Goal: Task Accomplishment & Management: Manage account settings

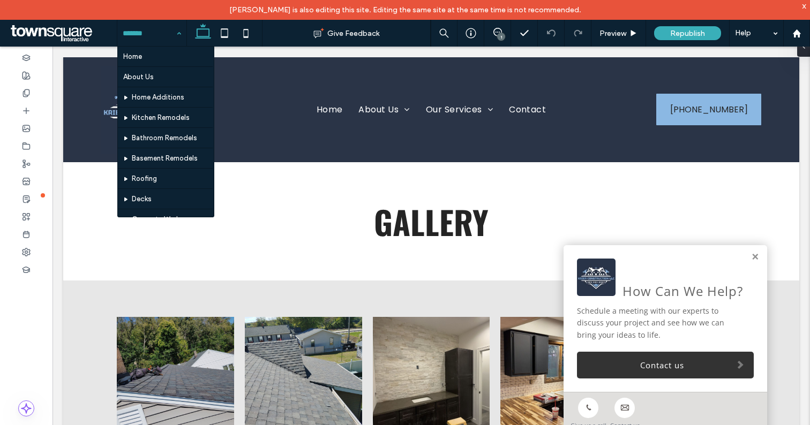
click at [181, 35] on div "Home About Us Home Additions Kitchen Remodels Bathroom Remodels Basement Remode…" at bounding box center [151, 33] width 69 height 27
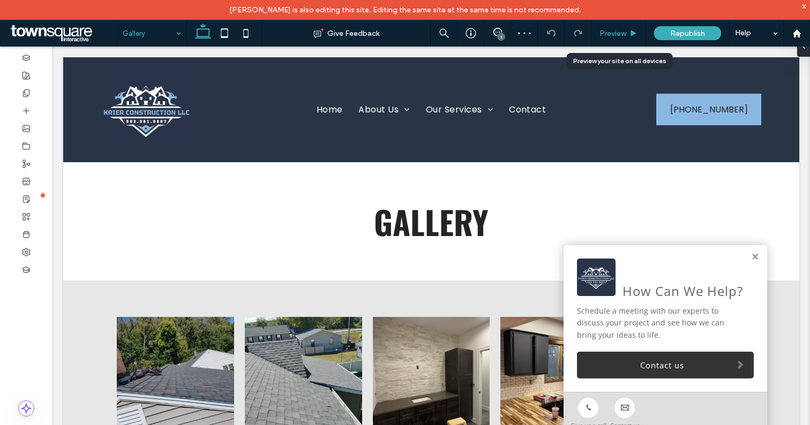
click at [619, 31] on span "Preview" at bounding box center [613, 33] width 27 height 9
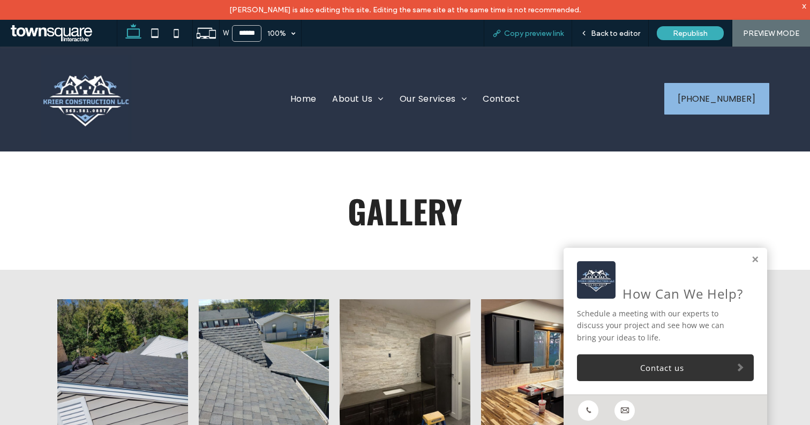
click at [532, 33] on span "Copy preview link" at bounding box center [533, 33] width 59 height 9
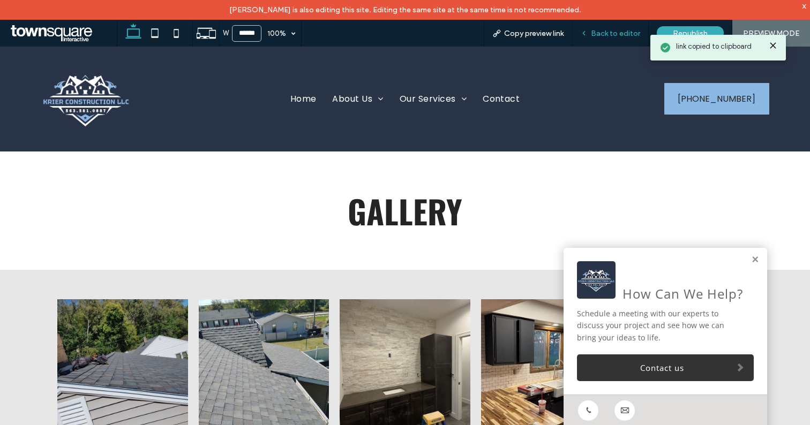
click at [615, 29] on span "Back to editor" at bounding box center [615, 33] width 49 height 9
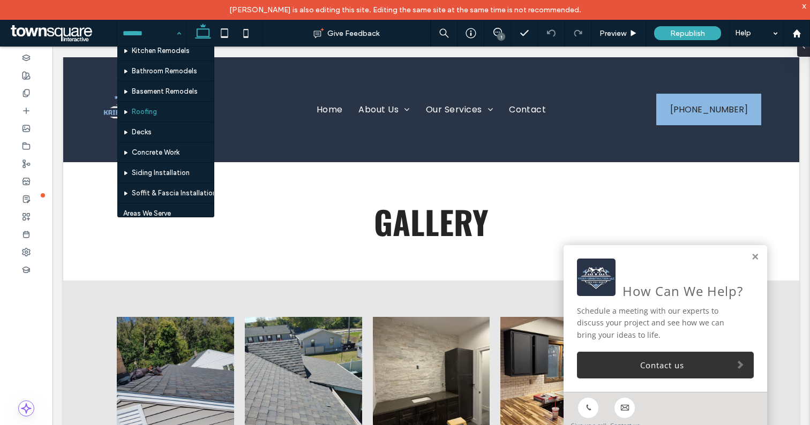
scroll to position [70, 0]
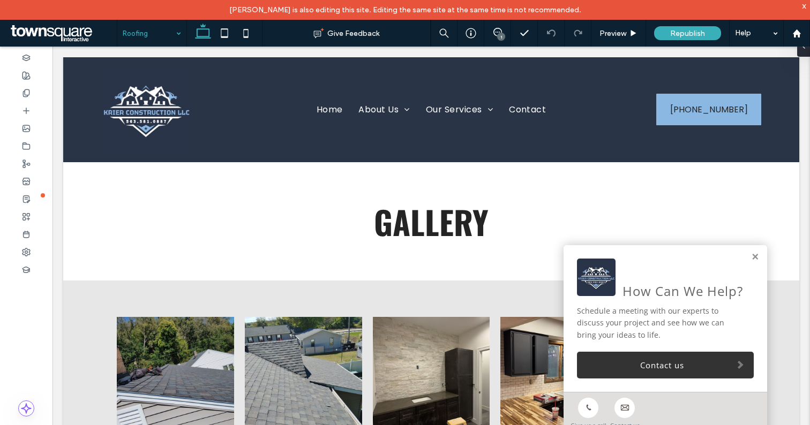
drag, startPoint x: 143, startPoint y: 111, endPoint x: 144, endPoint y: 106, distance: 5.9
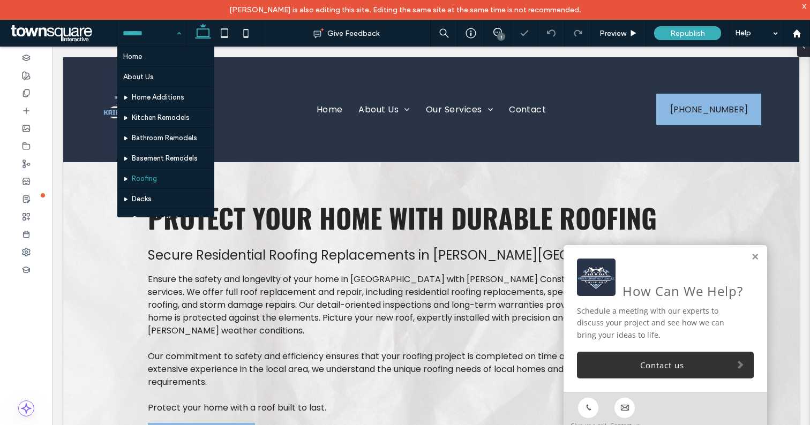
click at [180, 34] on div "Home About Us Home Additions Kitchen Remodels Bathroom Remodels Basement Remode…" at bounding box center [151, 33] width 69 height 27
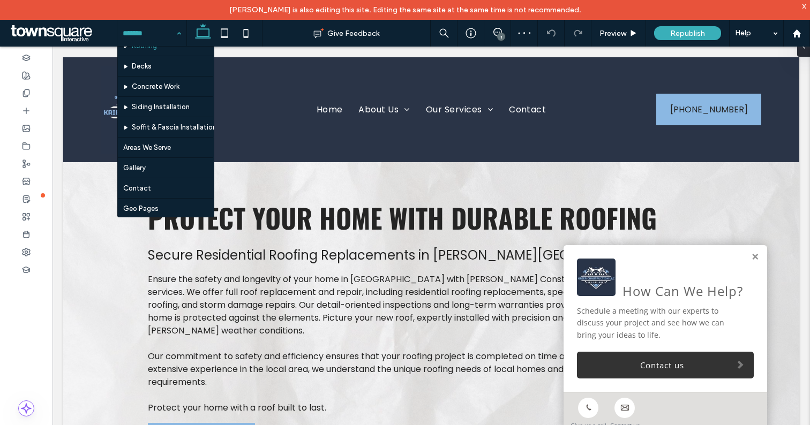
scroll to position [141, 0]
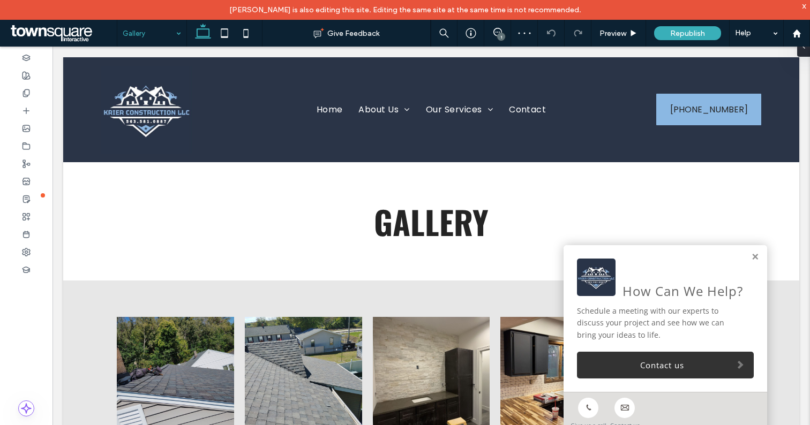
click at [179, 35] on div "Gallery" at bounding box center [151, 33] width 69 height 27
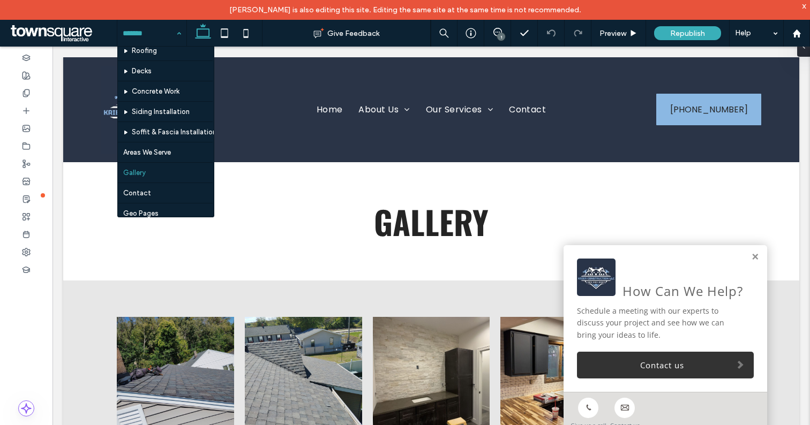
scroll to position [141, 0]
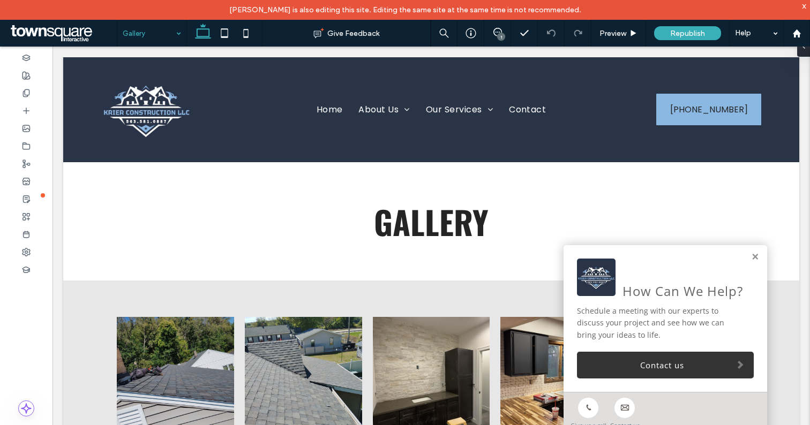
drag, startPoint x: 139, startPoint y: 166, endPoint x: 141, endPoint y: 157, distance: 8.8
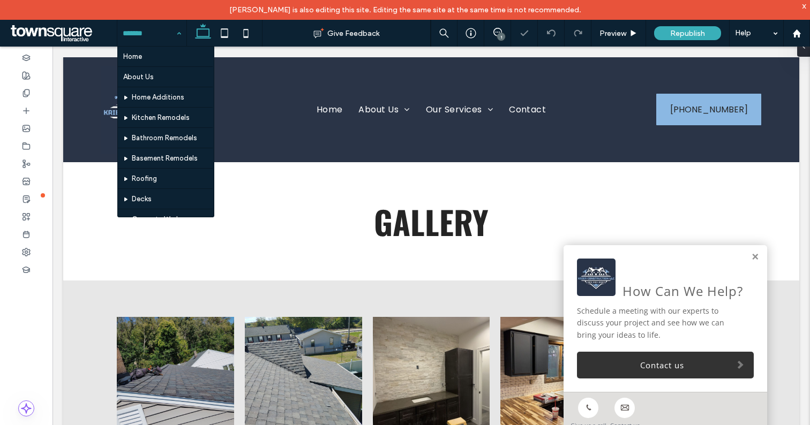
click at [178, 34] on div "Home About Us Home Additions Kitchen Remodels Bathroom Remodels Basement Remode…" at bounding box center [151, 33] width 69 height 27
click at [227, 33] on icon at bounding box center [224, 33] width 21 height 21
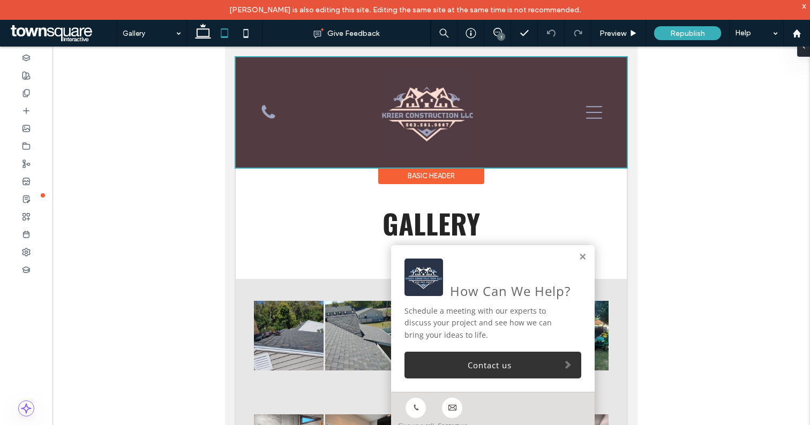
click at [597, 113] on div at bounding box center [431, 112] width 391 height 110
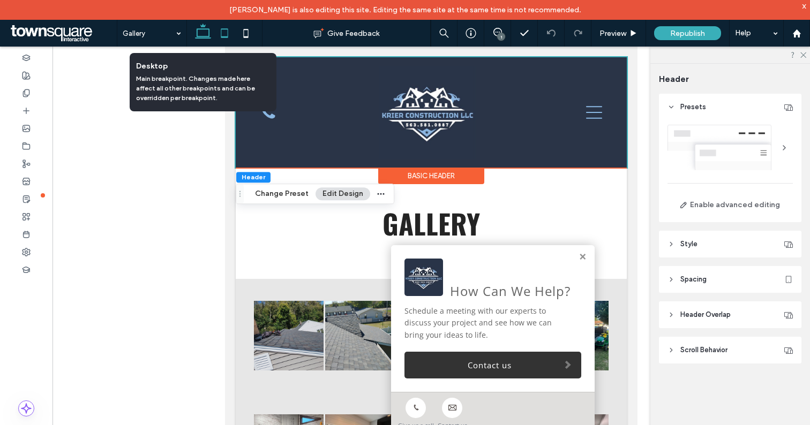
click at [202, 32] on icon at bounding box center [202, 33] width 21 height 21
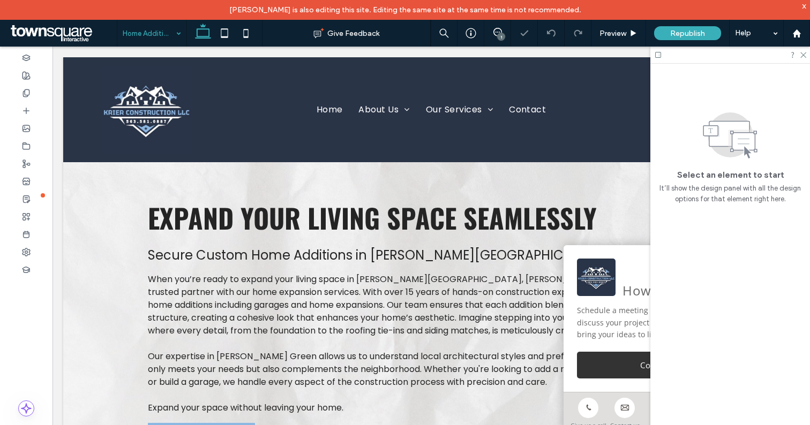
click at [179, 33] on div "Home Additions" at bounding box center [151, 33] width 69 height 27
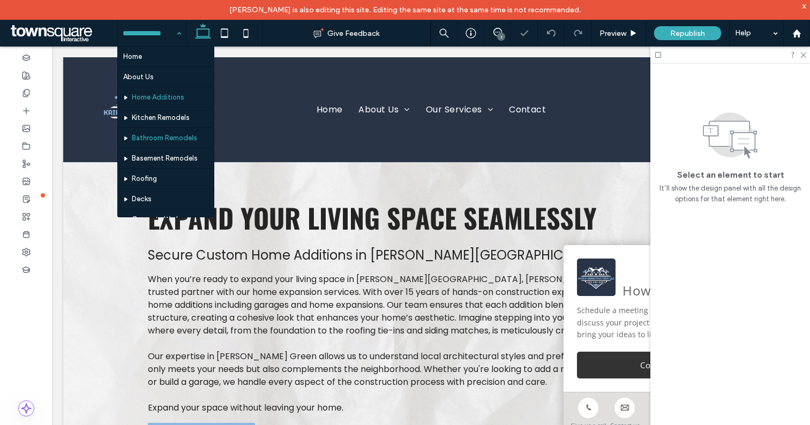
scroll to position [141, 0]
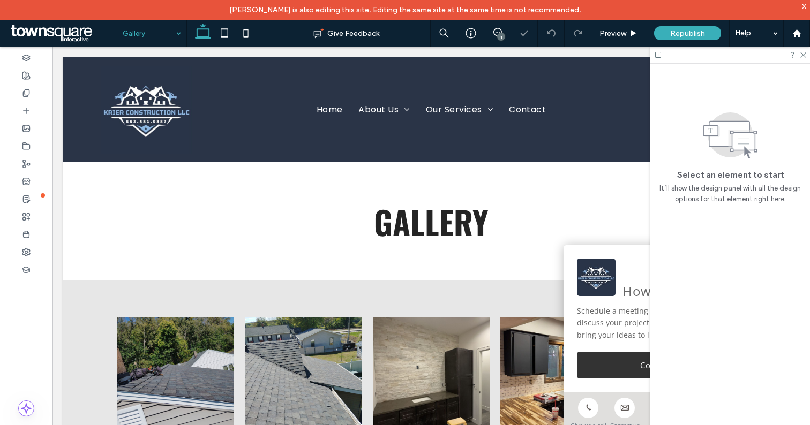
click at [180, 34] on div "Gallery" at bounding box center [151, 33] width 69 height 27
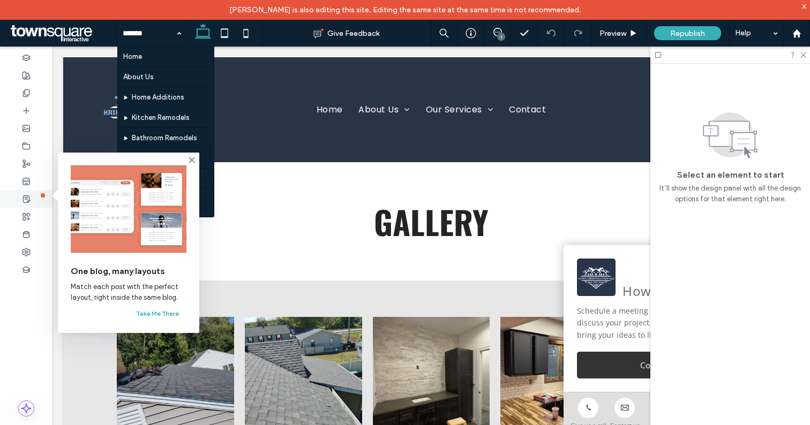
click at [42, 193] on div at bounding box center [26, 199] width 53 height 18
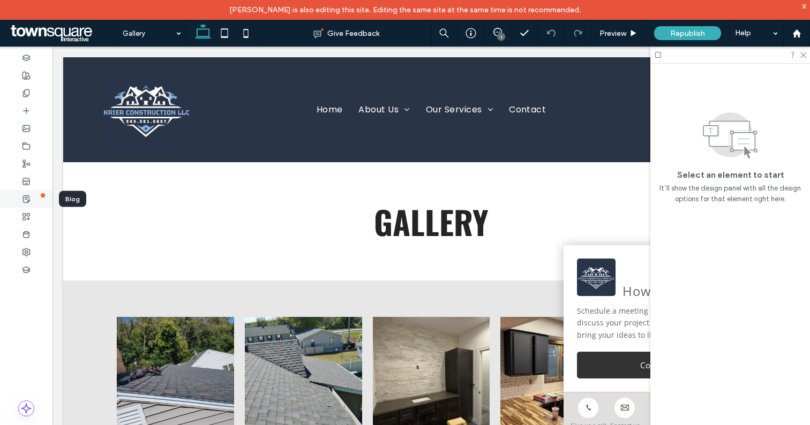
click at [43, 196] on div at bounding box center [26, 199] width 53 height 18
click at [27, 57] on icon at bounding box center [26, 58] width 9 height 9
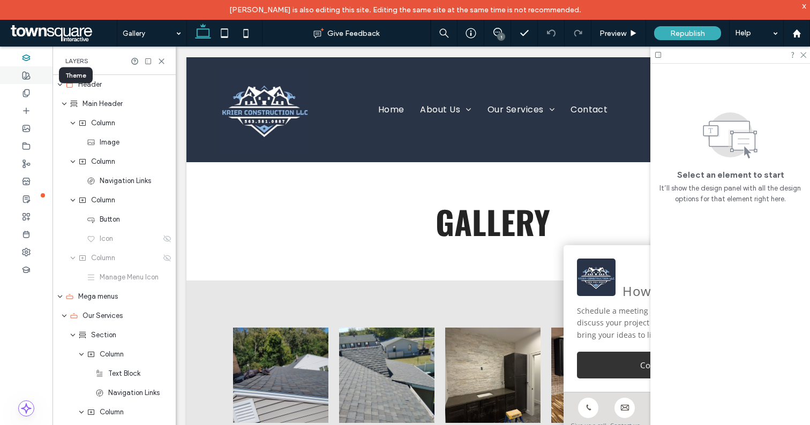
click at [26, 75] on use at bounding box center [27, 76] width 8 height 8
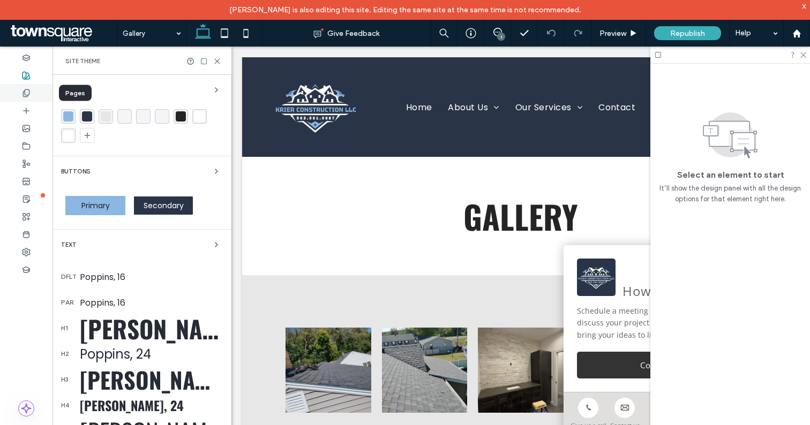
click at [28, 92] on icon at bounding box center [26, 93] width 9 height 9
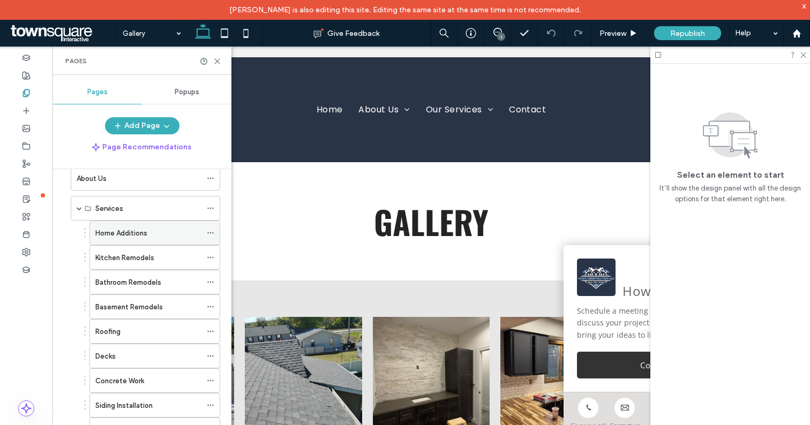
scroll to position [32, 0]
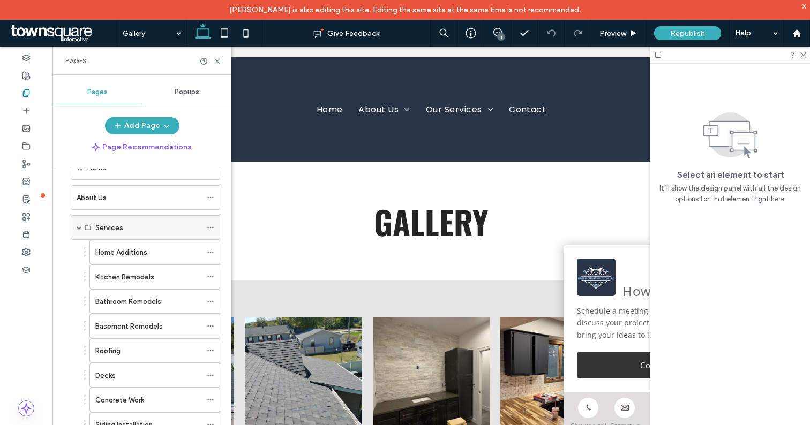
click at [80, 228] on span at bounding box center [79, 227] width 5 height 5
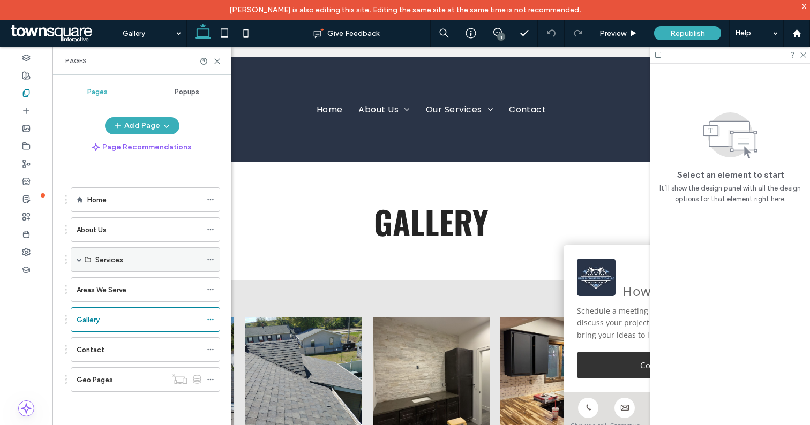
scroll to position [0, 0]
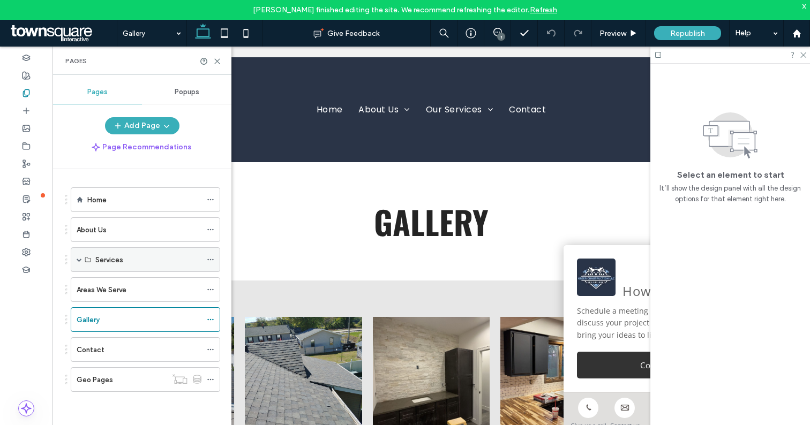
click at [80, 261] on span at bounding box center [79, 259] width 5 height 5
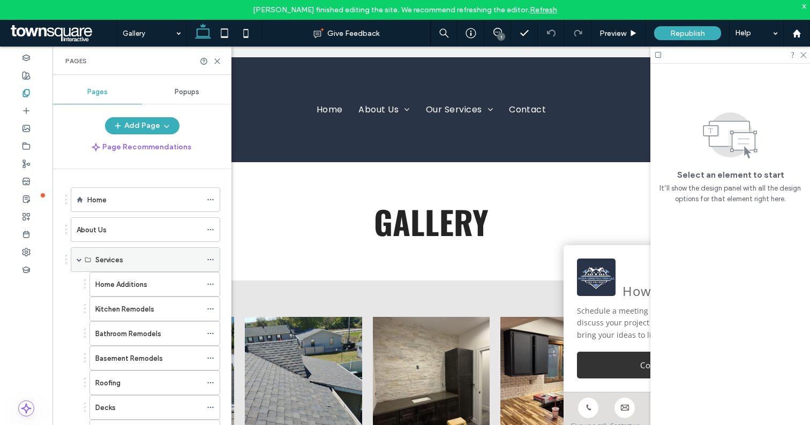
click at [80, 261] on span at bounding box center [79, 259] width 5 height 5
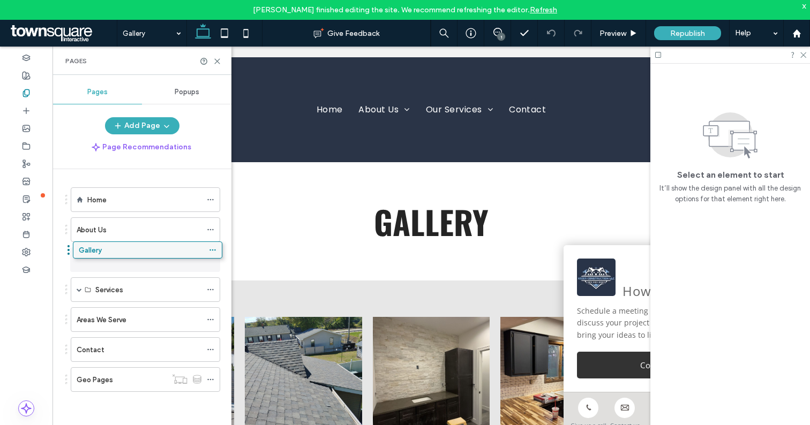
drag, startPoint x: 129, startPoint y: 322, endPoint x: 131, endPoint y: 256, distance: 65.9
click at [211, 259] on use at bounding box center [210, 260] width 6 height 2
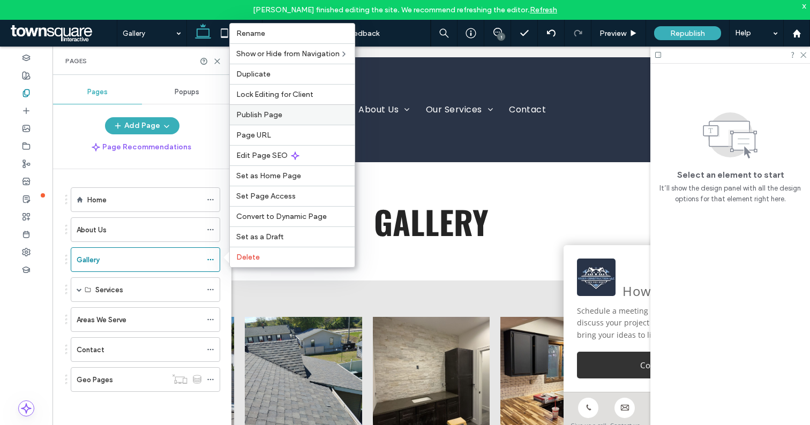
click at [269, 116] on span "Publish Page" at bounding box center [259, 114] width 46 height 9
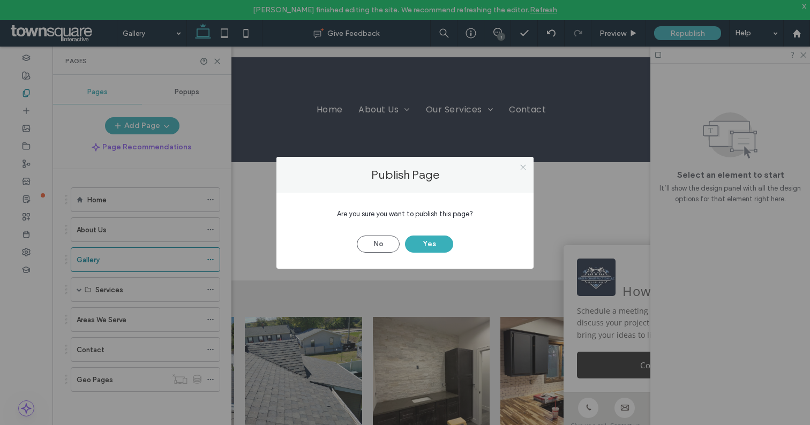
click at [522, 167] on use at bounding box center [522, 167] width 5 height 5
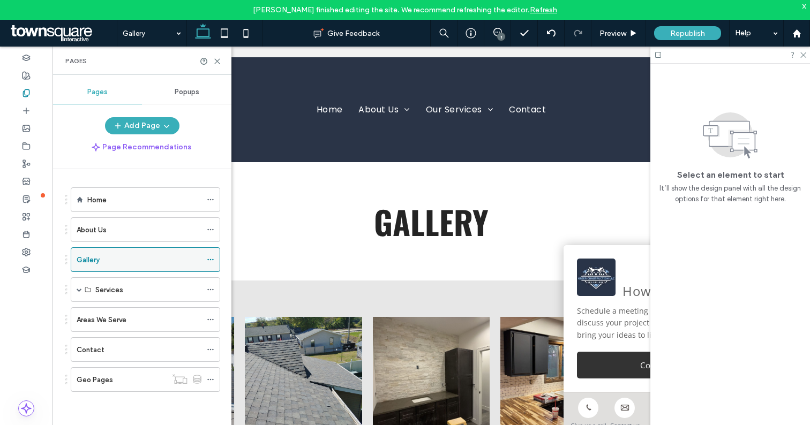
click at [210, 260] on use at bounding box center [210, 260] width 6 height 2
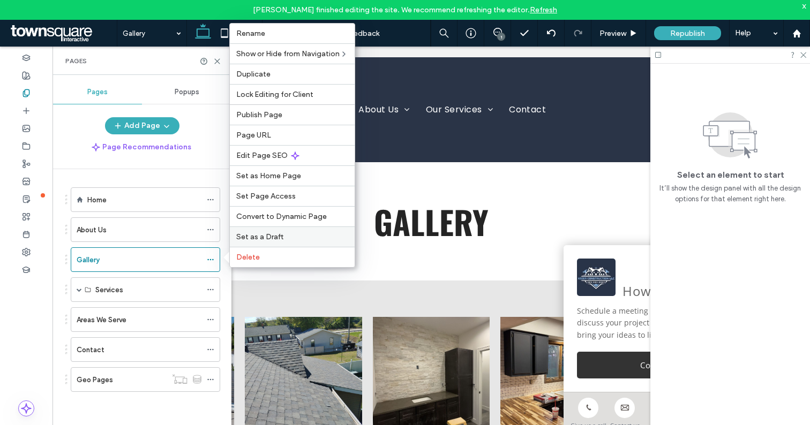
click at [274, 237] on span "Set as a Draft" at bounding box center [259, 237] width 47 height 9
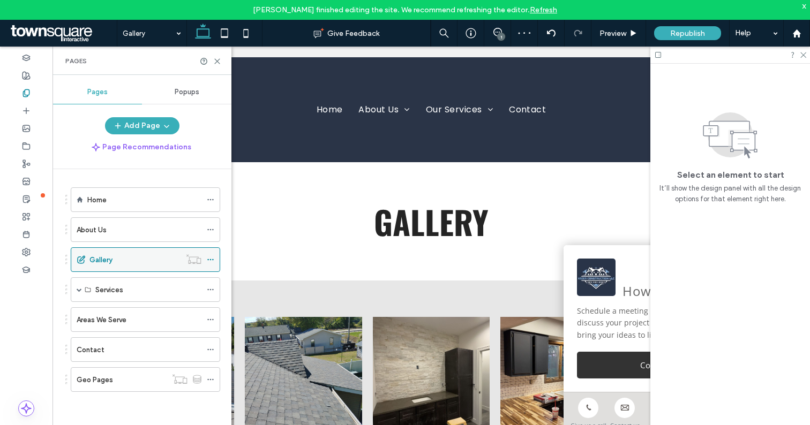
click at [211, 259] on use at bounding box center [210, 260] width 6 height 2
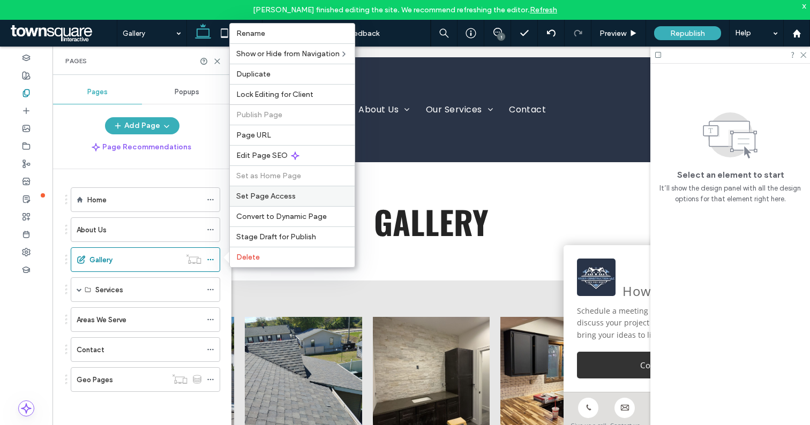
click at [276, 195] on span "Set Page Access" at bounding box center [265, 196] width 59 height 9
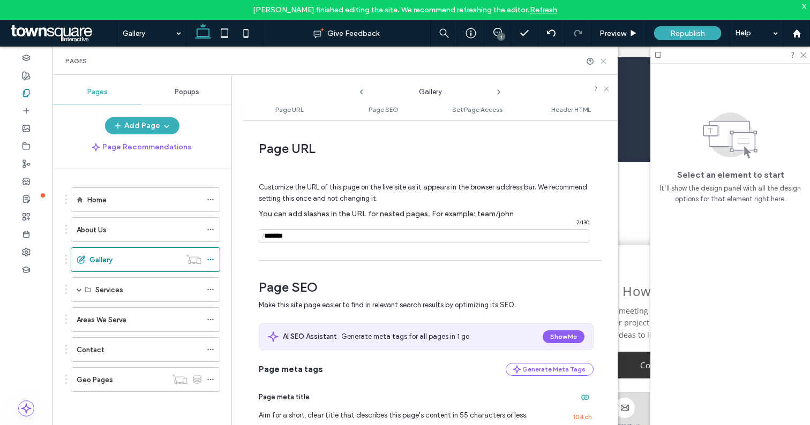
click at [604, 61] on use at bounding box center [603, 61] width 5 height 5
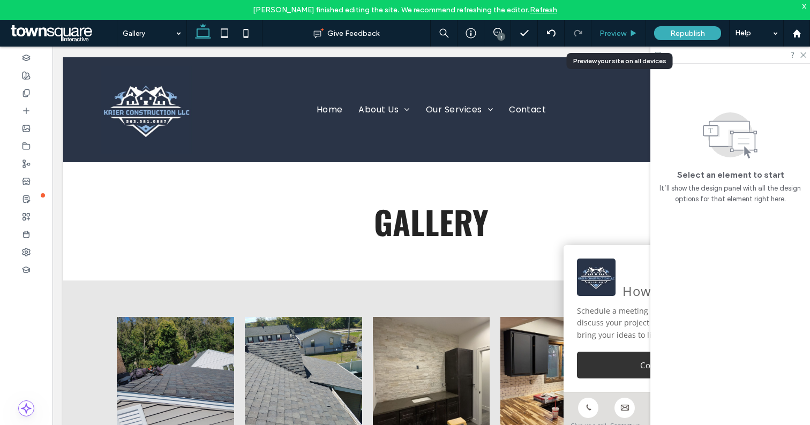
click at [613, 31] on span "Preview" at bounding box center [613, 33] width 27 height 9
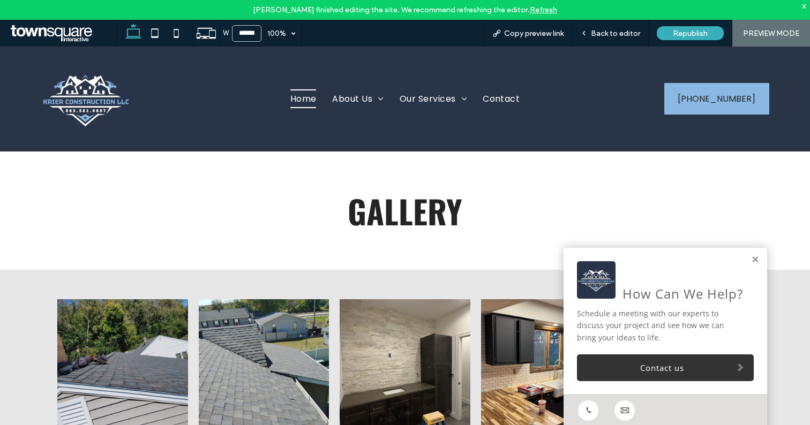
click at [304, 99] on span "Home" at bounding box center [303, 98] width 26 height 19
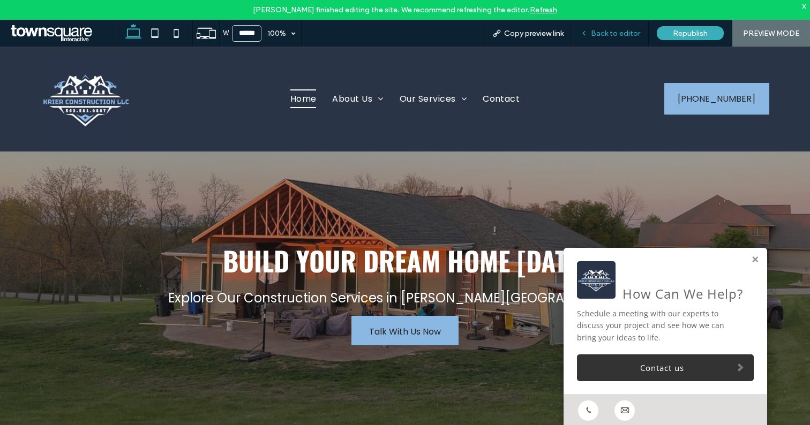
click at [614, 32] on span "Back to editor" at bounding box center [615, 33] width 49 height 9
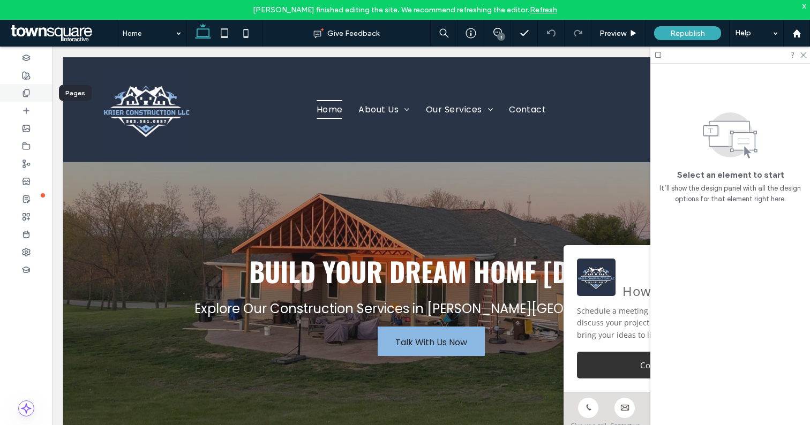
click at [28, 91] on icon at bounding box center [26, 93] width 9 height 9
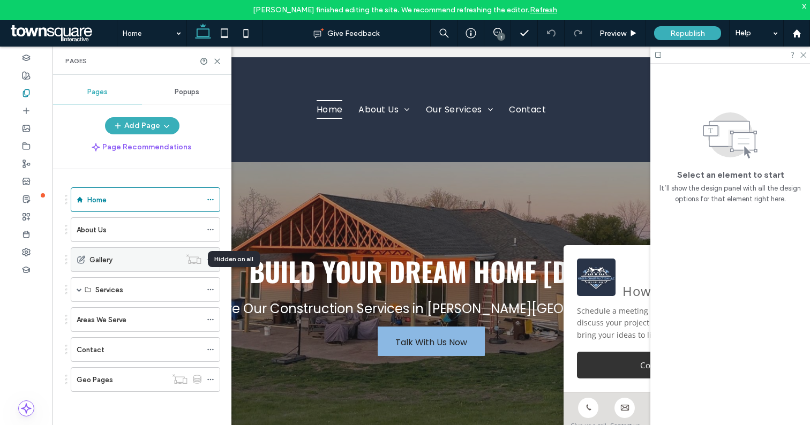
click at [188, 255] on use at bounding box center [193, 260] width 14 height 10
click at [195, 259] on icon at bounding box center [194, 259] width 16 height 11
click at [225, 260] on div "Hidden on all" at bounding box center [234, 259] width 52 height 16
click at [80, 257] on use at bounding box center [81, 259] width 7 height 7
click at [210, 258] on icon at bounding box center [211, 260] width 8 height 8
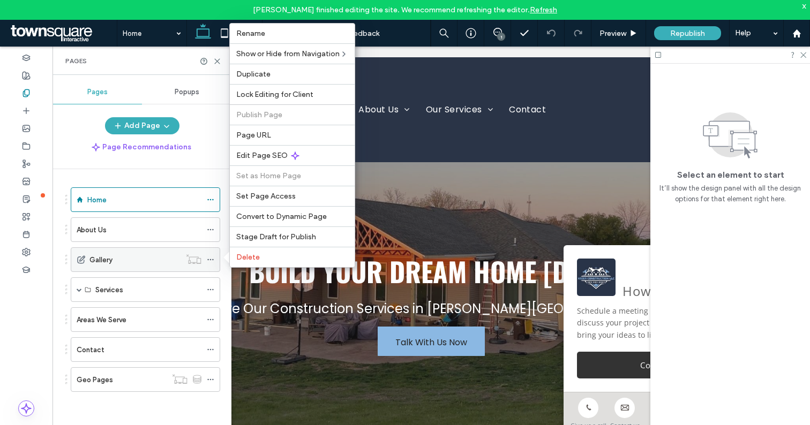
click at [210, 259] on use at bounding box center [210, 260] width 6 height 2
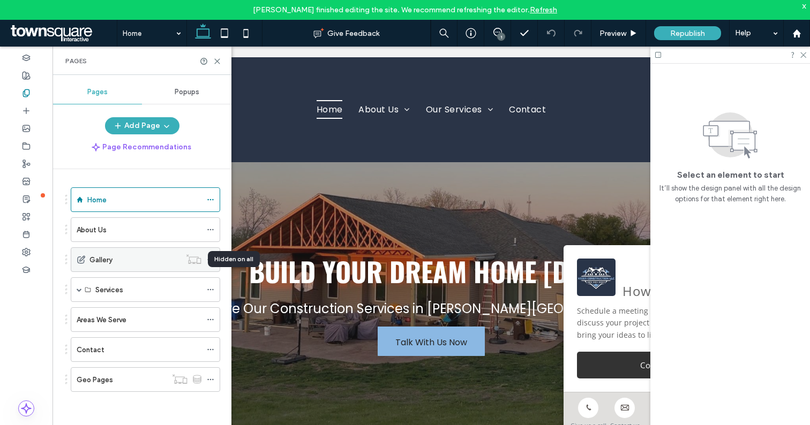
click at [189, 255] on icon at bounding box center [194, 259] width 16 height 11
click at [196, 260] on icon at bounding box center [194, 259] width 16 height 11
click at [219, 260] on div "Hidden on all" at bounding box center [234, 259] width 52 height 16
click at [193, 260] on icon at bounding box center [194, 259] width 16 height 11
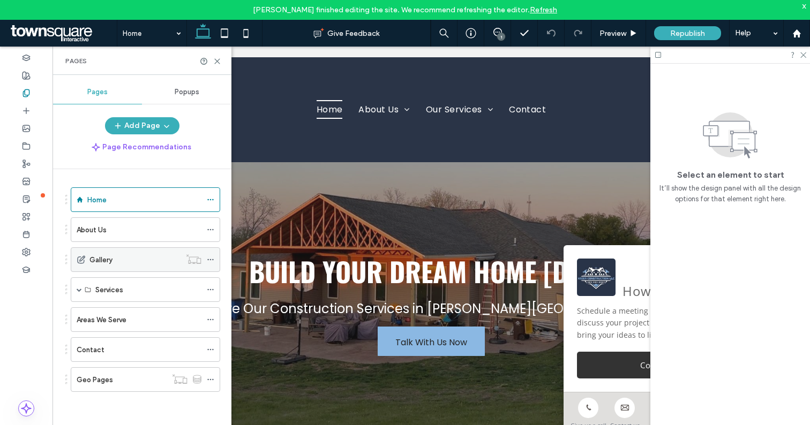
click at [205, 260] on div at bounding box center [194, 259] width 26 height 11
click at [212, 260] on use at bounding box center [210, 260] width 6 height 2
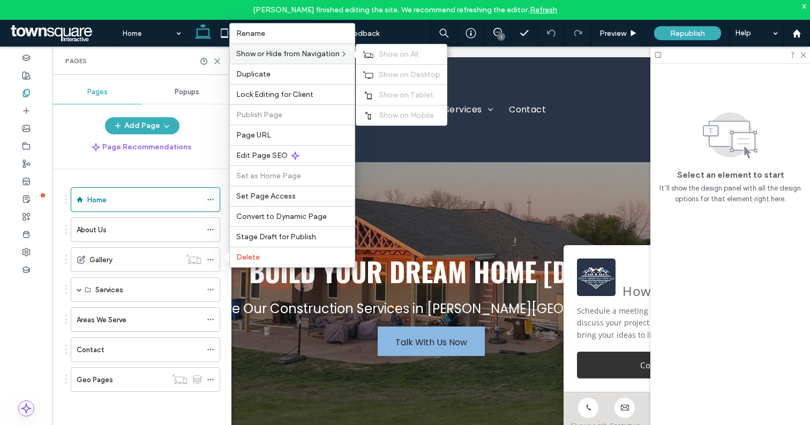
click at [328, 54] on span "Show or Hide from Navigation" at bounding box center [287, 53] width 103 height 9
click at [367, 52] on use at bounding box center [368, 54] width 10 height 6
click at [365, 51] on use at bounding box center [368, 54] width 10 height 6
click at [333, 54] on span "Show or Hide from Navigation" at bounding box center [287, 53] width 103 height 9
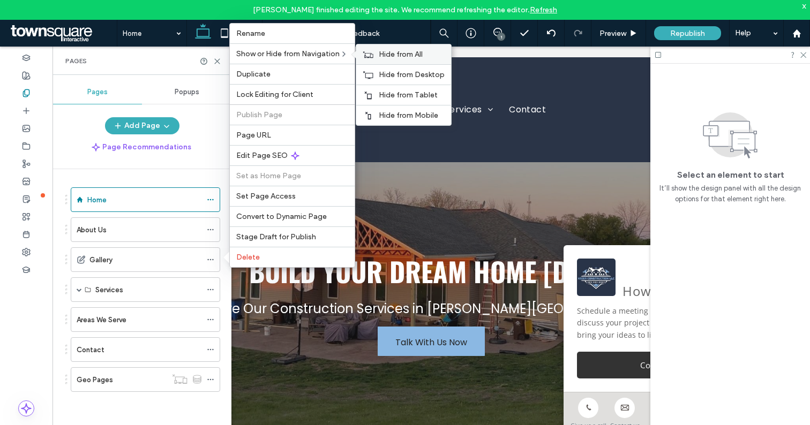
click at [367, 52] on icon at bounding box center [368, 55] width 11 height 8
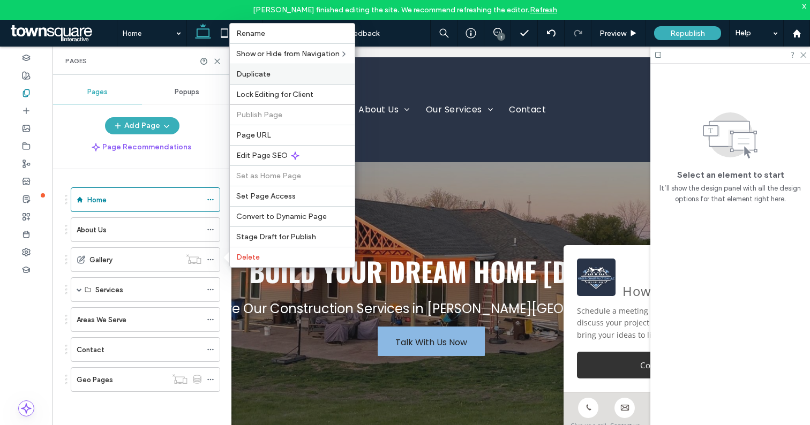
click at [267, 73] on span "Duplicate" at bounding box center [253, 74] width 34 height 9
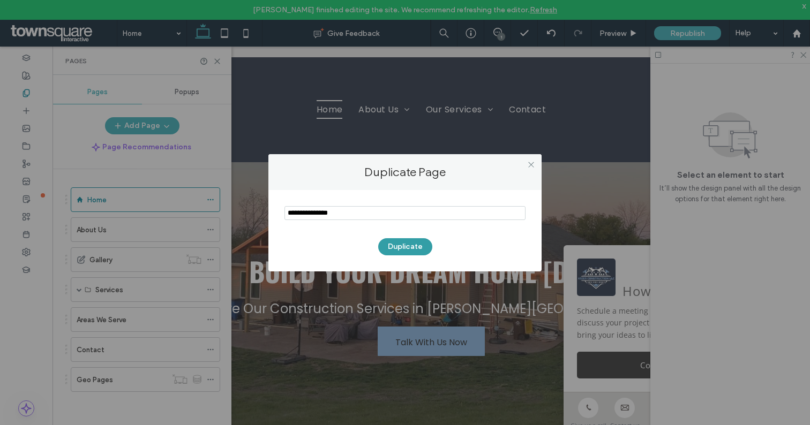
click at [409, 246] on button "Duplicate" at bounding box center [405, 246] width 54 height 17
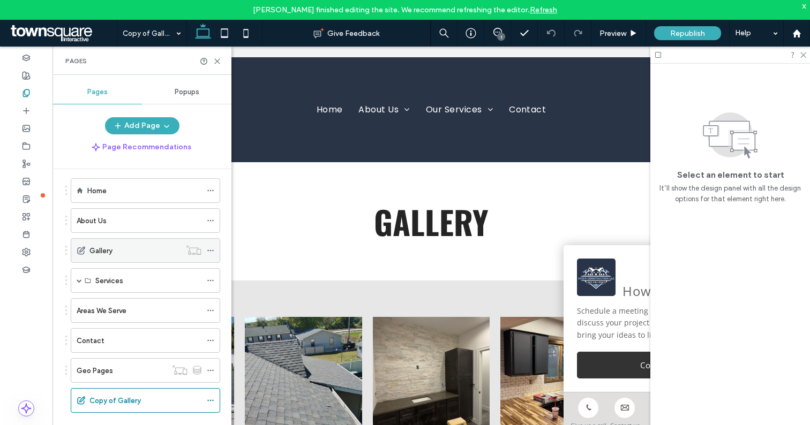
click at [211, 250] on icon at bounding box center [211, 251] width 8 height 8
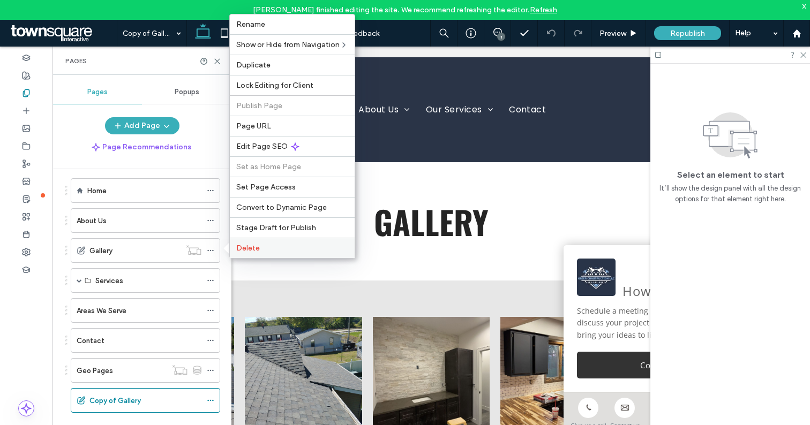
click at [264, 245] on label "Delete" at bounding box center [292, 248] width 112 height 9
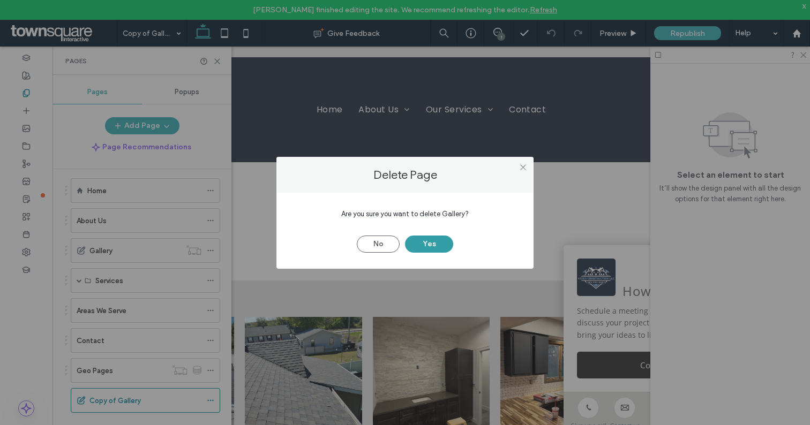
click at [428, 243] on button "Yes" at bounding box center [429, 244] width 48 height 17
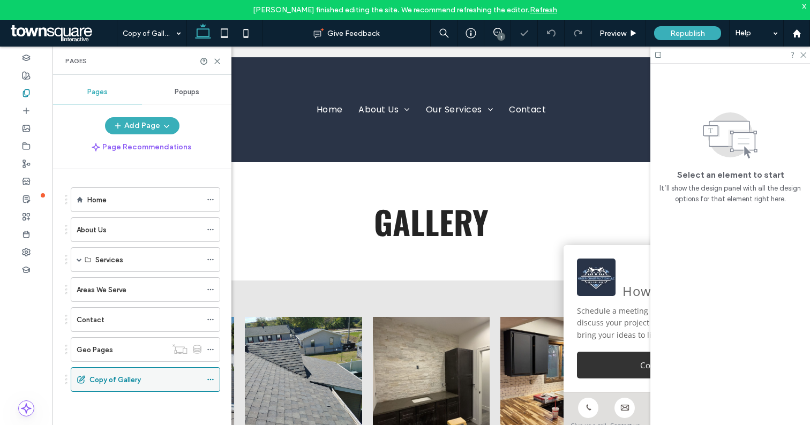
click at [210, 379] on use at bounding box center [210, 380] width 6 height 2
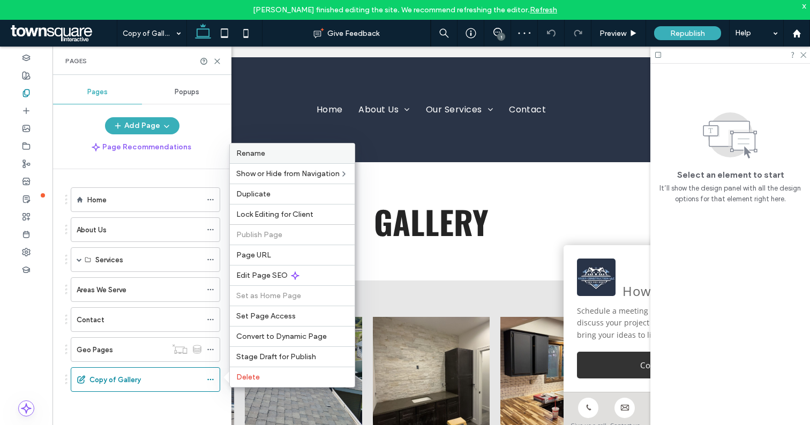
click at [281, 151] on label "Rename" at bounding box center [292, 153] width 112 height 9
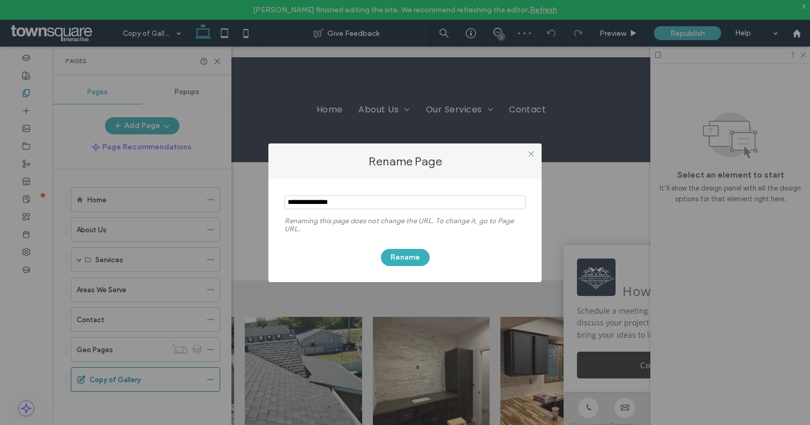
click at [315, 201] on input "notEmpty" at bounding box center [405, 203] width 241 height 14
type input "*******"
click at [407, 259] on button "Rename" at bounding box center [405, 257] width 49 height 17
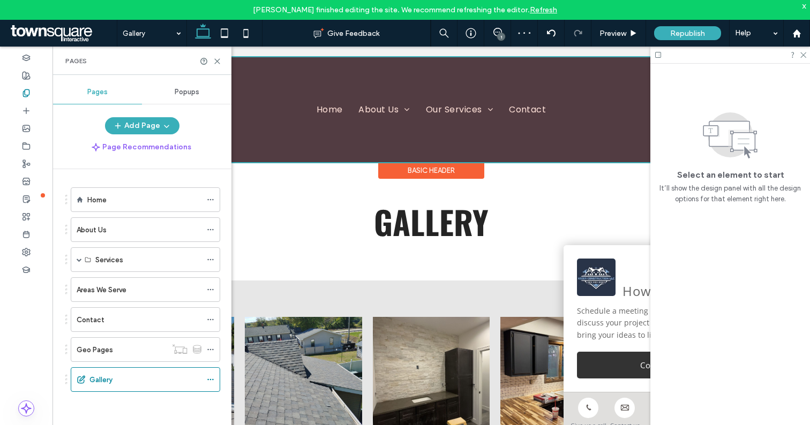
click at [536, 109] on div at bounding box center [431, 109] width 736 height 105
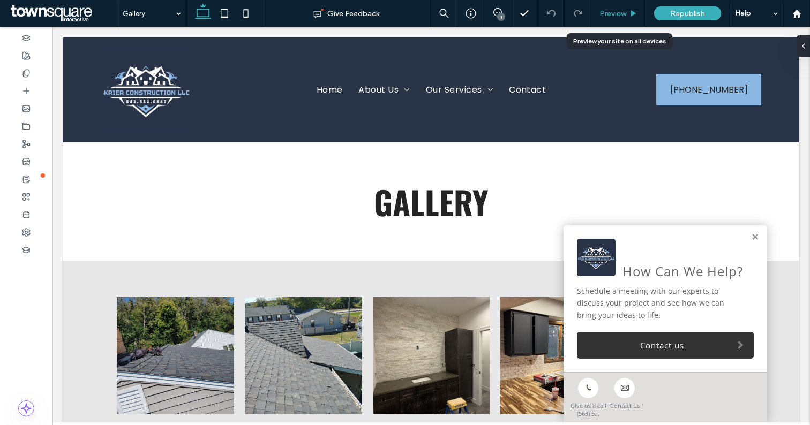
click at [613, 12] on span "Preview" at bounding box center [613, 13] width 27 height 9
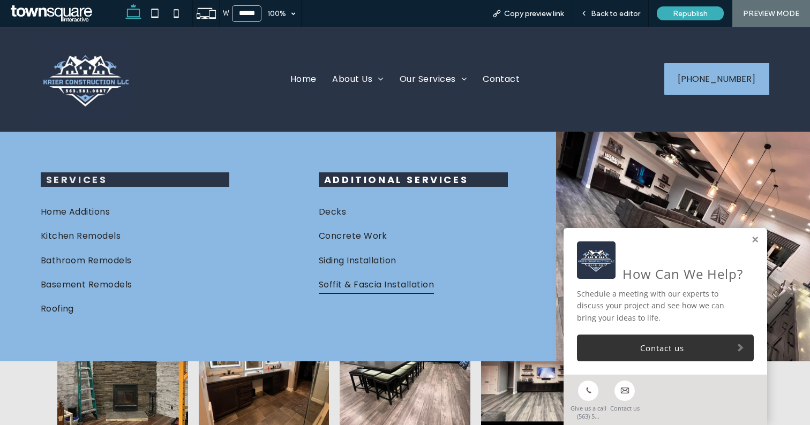
scroll to position [153, 0]
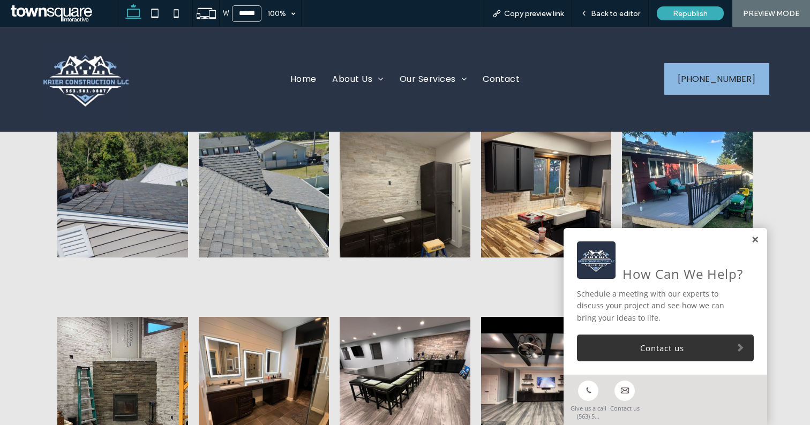
click at [755, 240] on link at bounding box center [755, 240] width 8 height 9
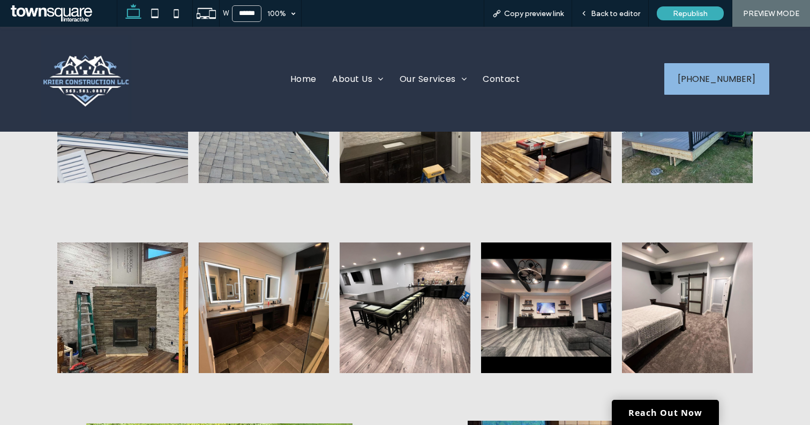
scroll to position [0, 0]
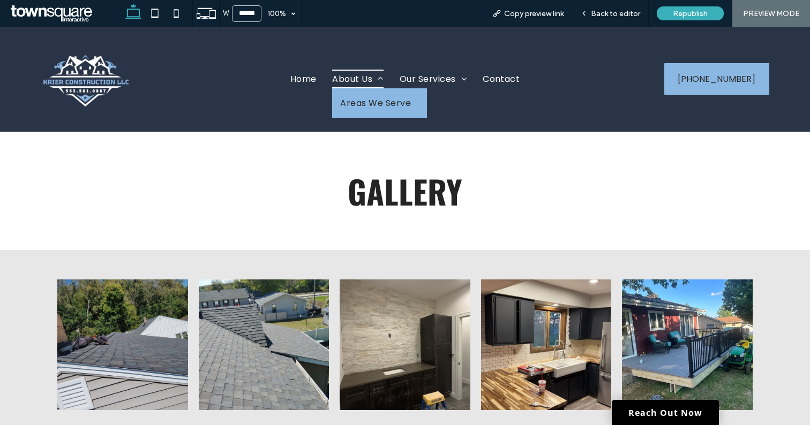
click at [383, 78] on span at bounding box center [377, 78] width 11 height 9
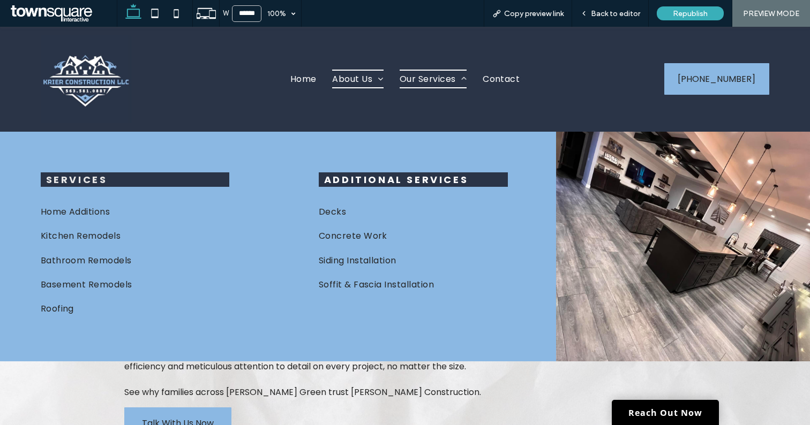
click at [449, 78] on span "Our Services" at bounding box center [433, 79] width 67 height 19
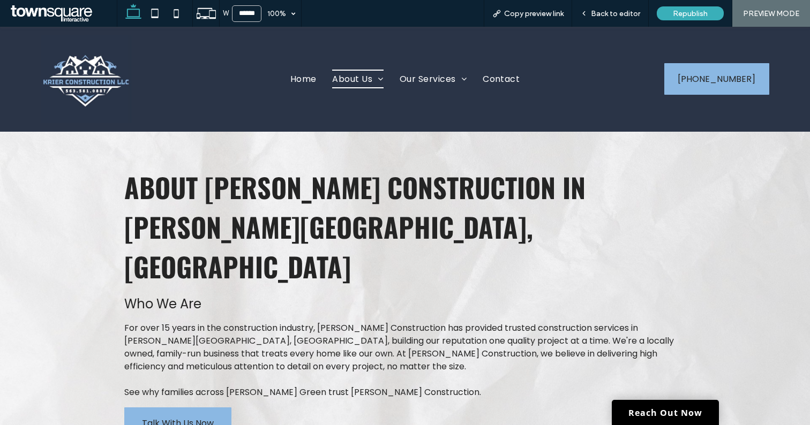
click at [84, 76] on img at bounding box center [86, 79] width 91 height 88
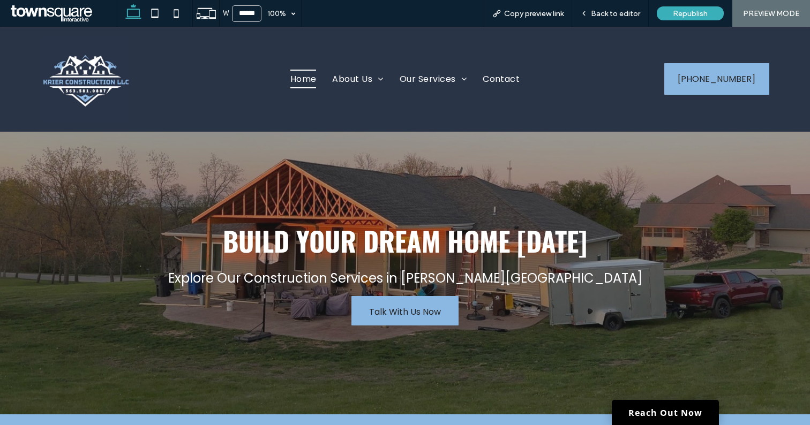
click at [777, 15] on span "PREVIEW MODE" at bounding box center [771, 13] width 56 height 9
click at [536, 14] on span "Copy preview link" at bounding box center [533, 13] width 59 height 9
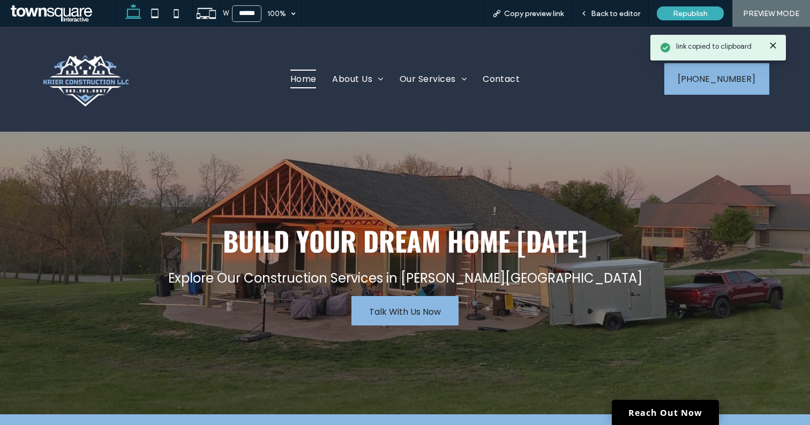
click at [773, 44] on icon at bounding box center [773, 45] width 9 height 9
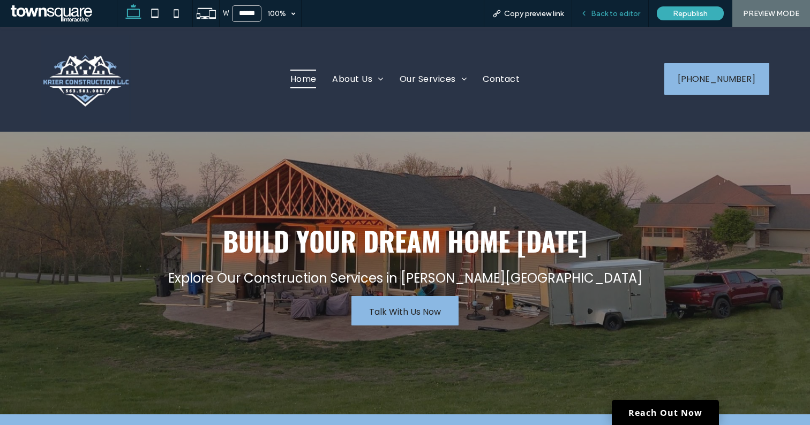
click at [616, 12] on span "Back to editor" at bounding box center [615, 13] width 49 height 9
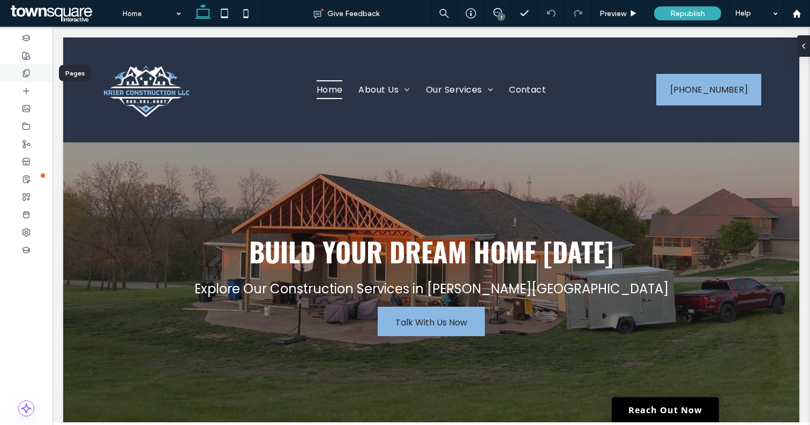
click at [30, 74] on icon at bounding box center [26, 73] width 9 height 9
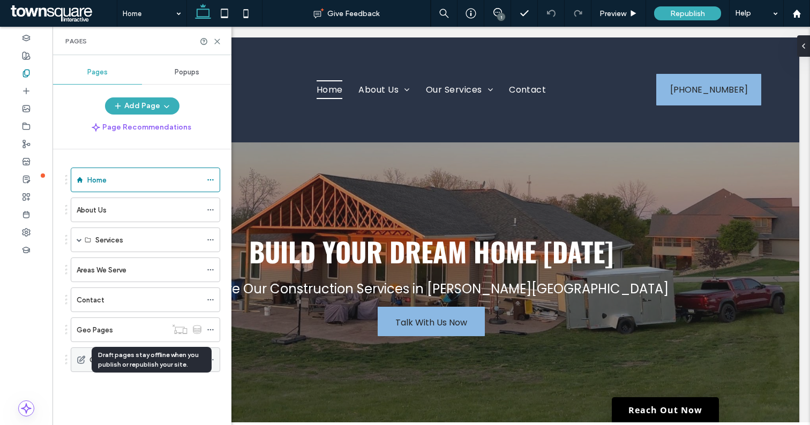
click at [80, 358] on icon at bounding box center [81, 360] width 9 height 9
click at [83, 360] on icon at bounding box center [81, 360] width 9 height 9
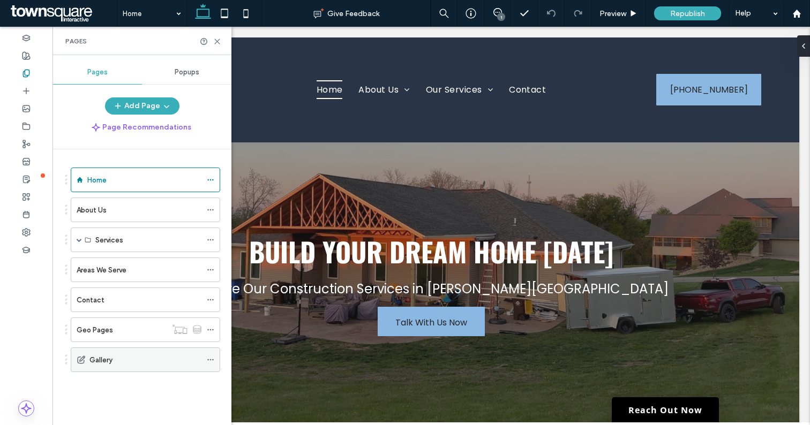
click at [216, 357] on div at bounding box center [213, 360] width 13 height 16
click at [213, 359] on icon at bounding box center [211, 360] width 8 height 8
drag, startPoint x: 166, startPoint y: 357, endPoint x: 172, endPoint y: 283, distance: 74.2
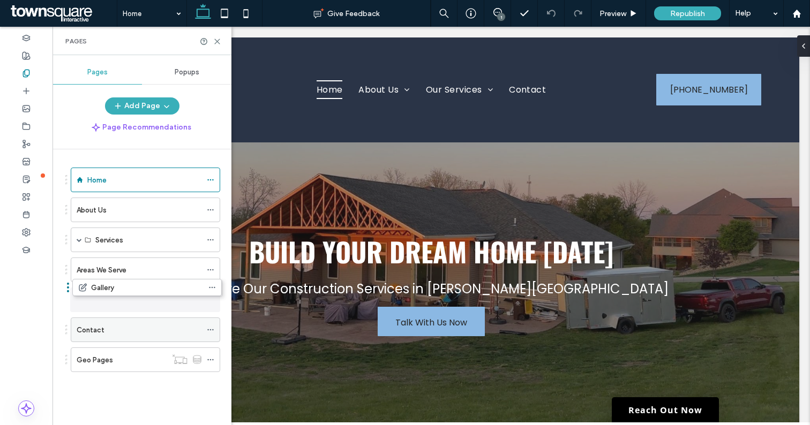
drag, startPoint x: 125, startPoint y: 358, endPoint x: 127, endPoint y: 290, distance: 68.1
click at [211, 328] on icon at bounding box center [211, 330] width 8 height 8
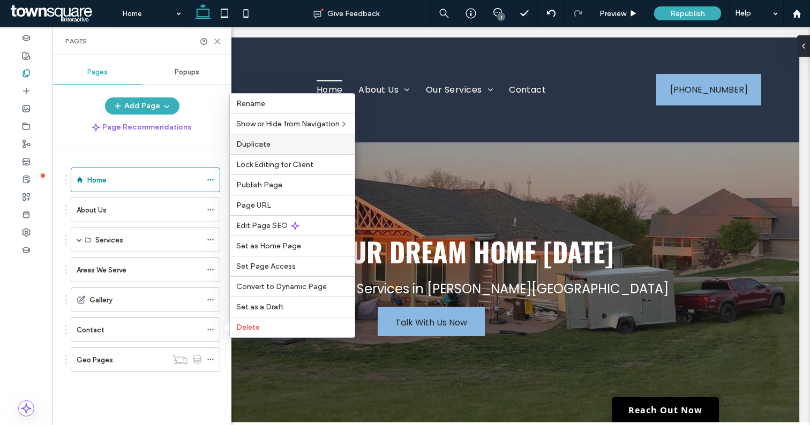
click at [280, 144] on label "Duplicate" at bounding box center [292, 144] width 112 height 9
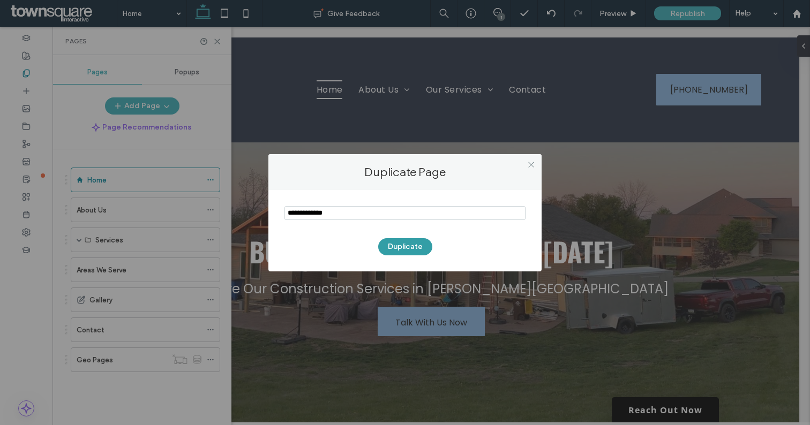
type input "**********"
type input "***"
click at [406, 243] on button "Duplicate" at bounding box center [405, 246] width 54 height 17
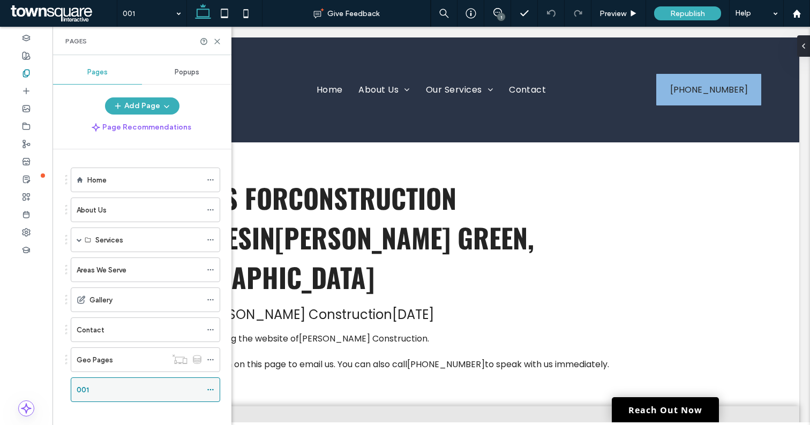
click at [210, 388] on icon at bounding box center [211, 390] width 8 height 8
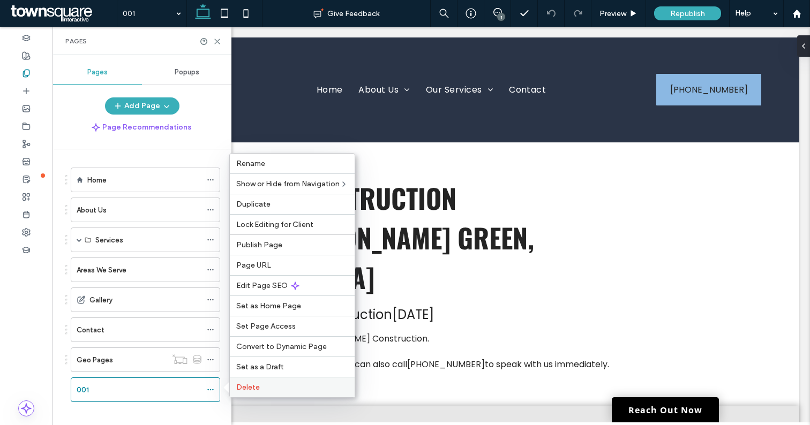
click at [241, 384] on span "Delete" at bounding box center [248, 387] width 24 height 9
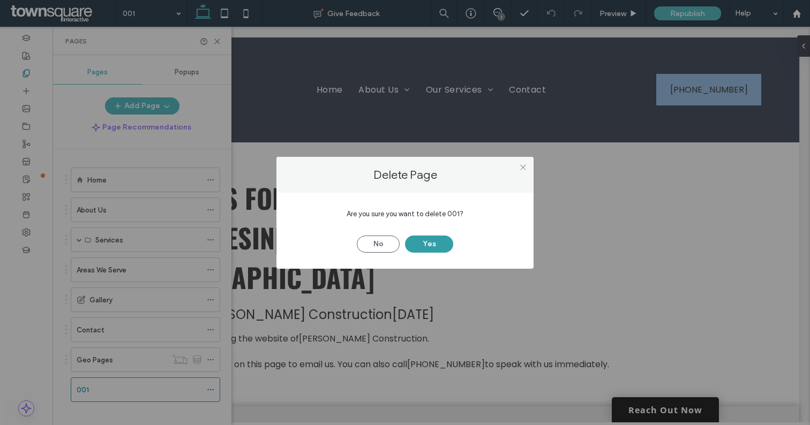
click at [432, 246] on button "Yes" at bounding box center [429, 244] width 48 height 17
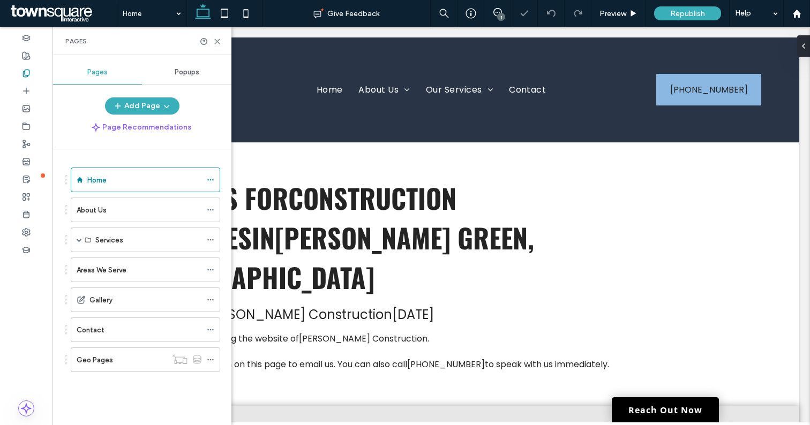
click at [540, 91] on div at bounding box center [405, 212] width 810 height 425
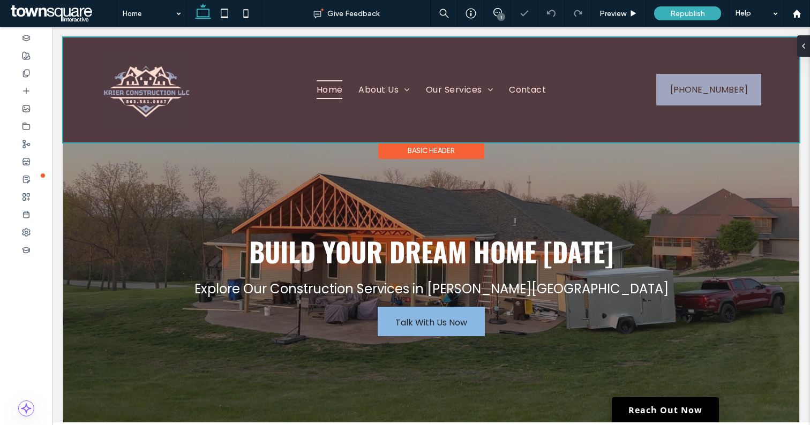
click at [327, 89] on div at bounding box center [431, 90] width 736 height 105
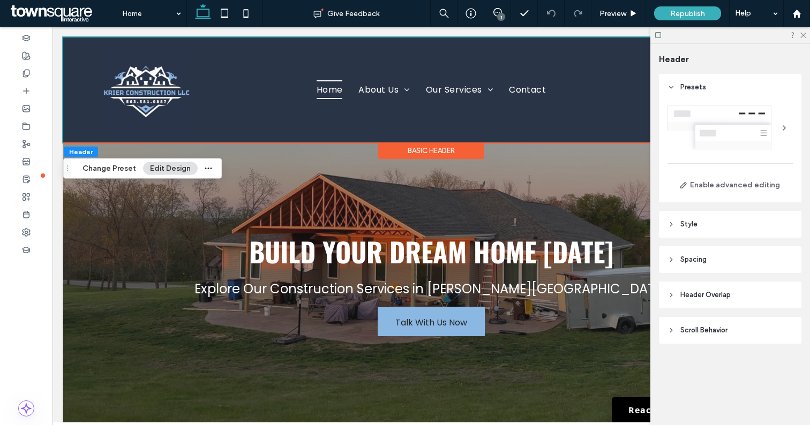
click at [672, 258] on icon at bounding box center [672, 260] width 8 height 8
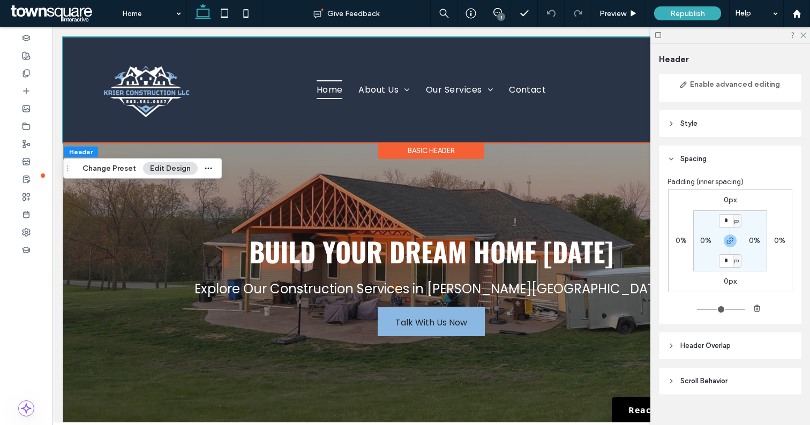
scroll to position [111, 0]
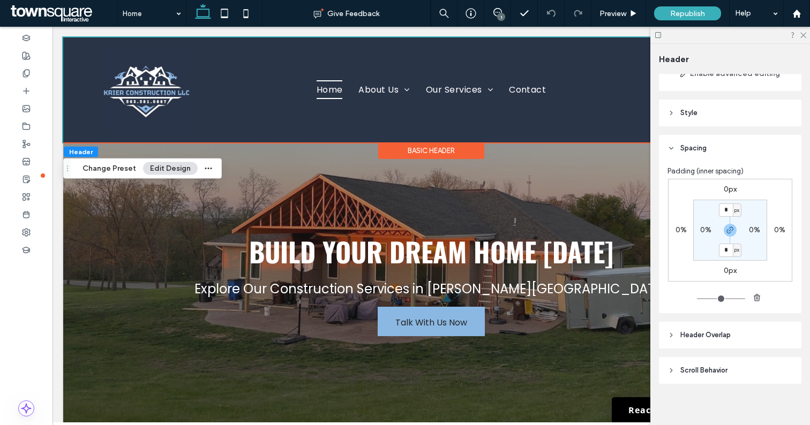
type input "*"
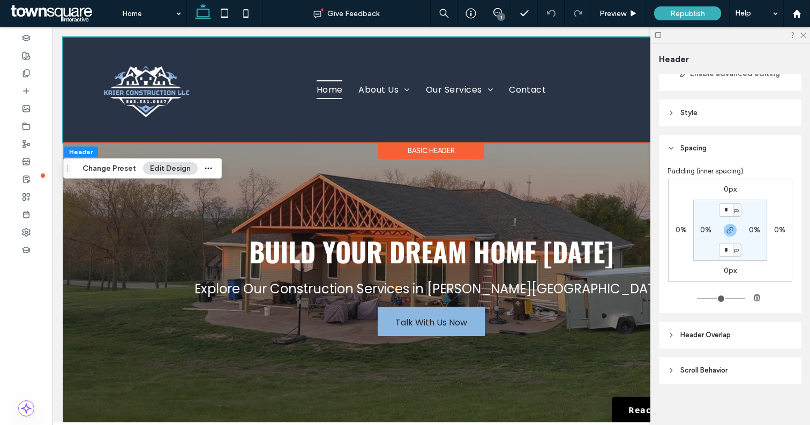
type input "*"
type input "**"
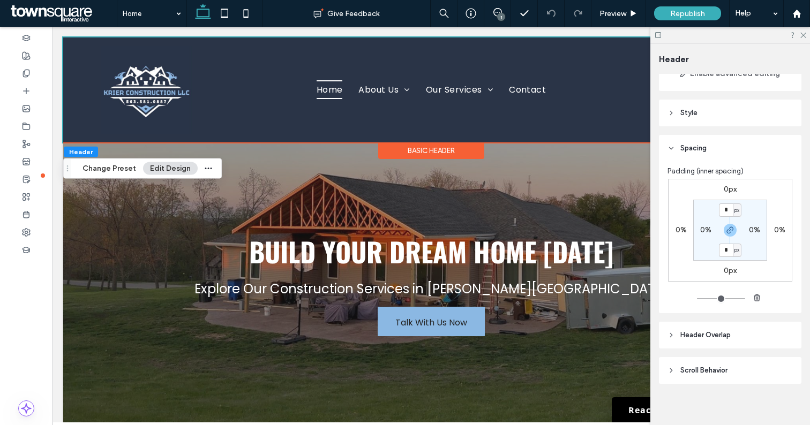
type input "**"
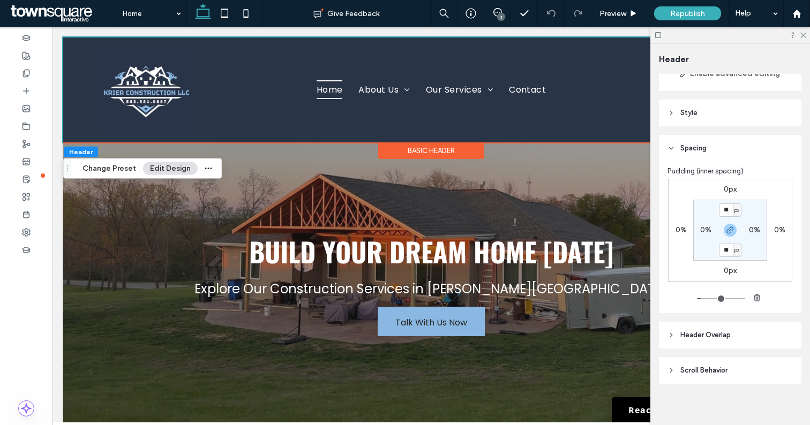
type input "**"
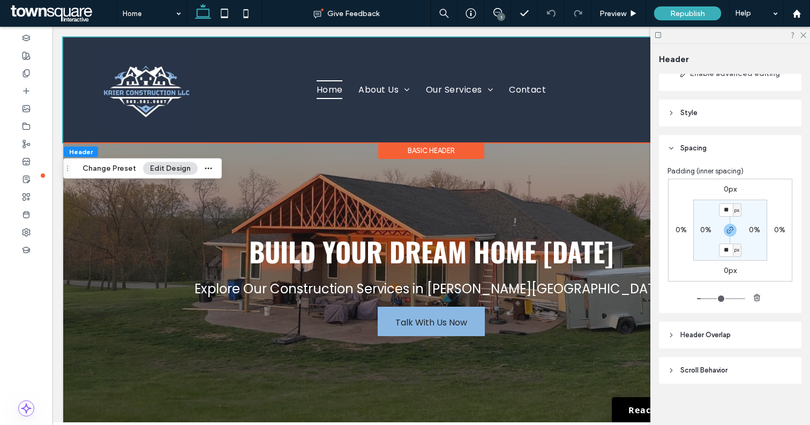
type input "**"
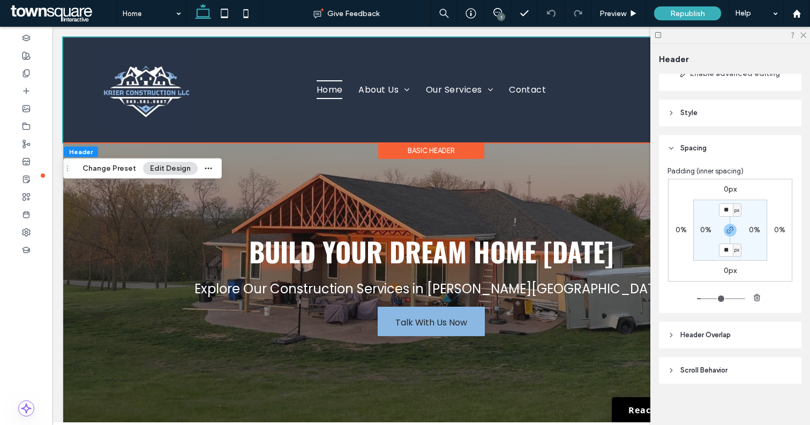
type input "**"
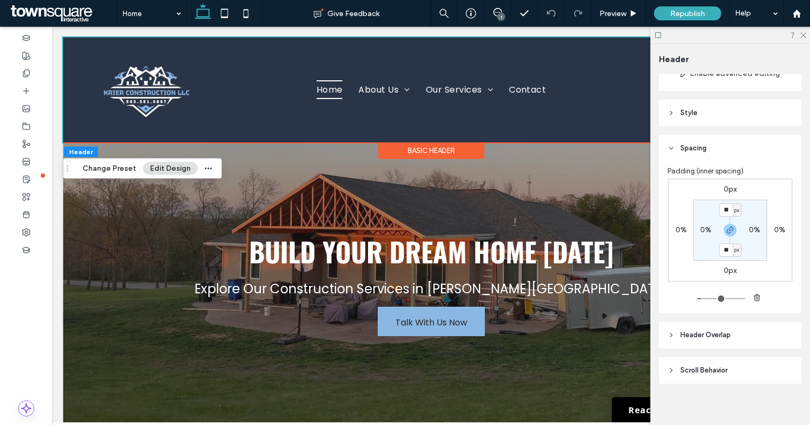
type input "**"
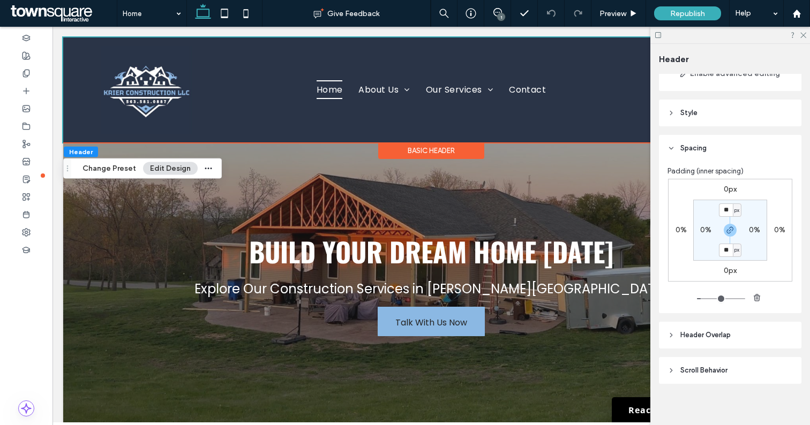
type input "**"
type input "***"
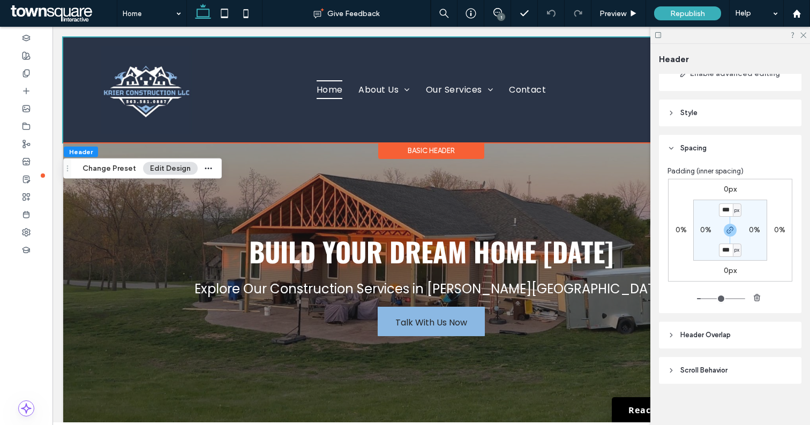
type input "***"
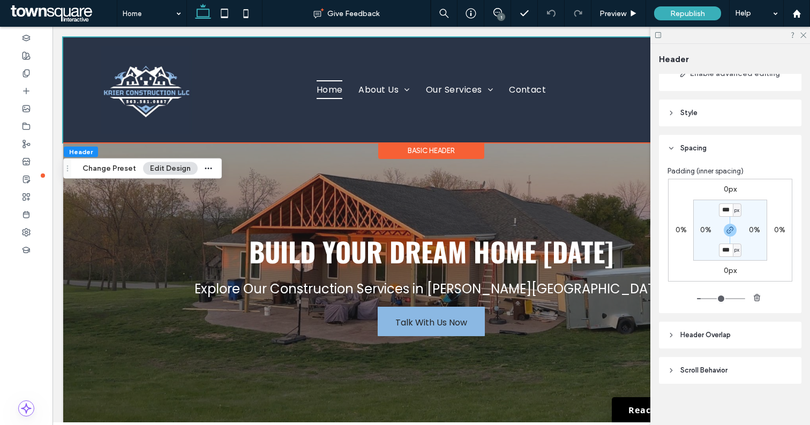
type input "***"
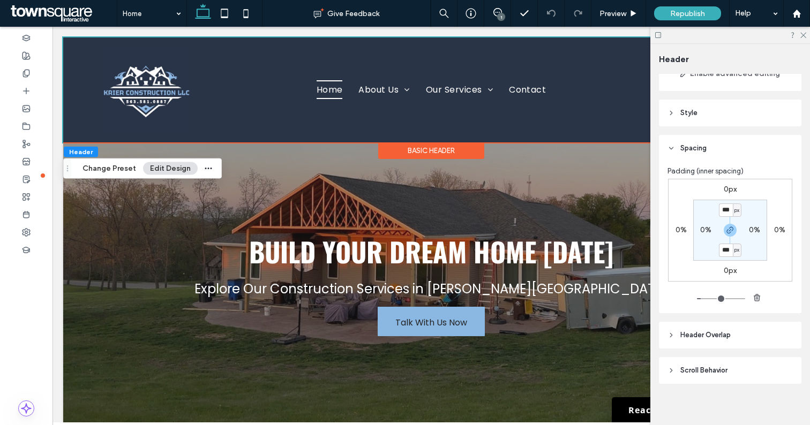
type input "***"
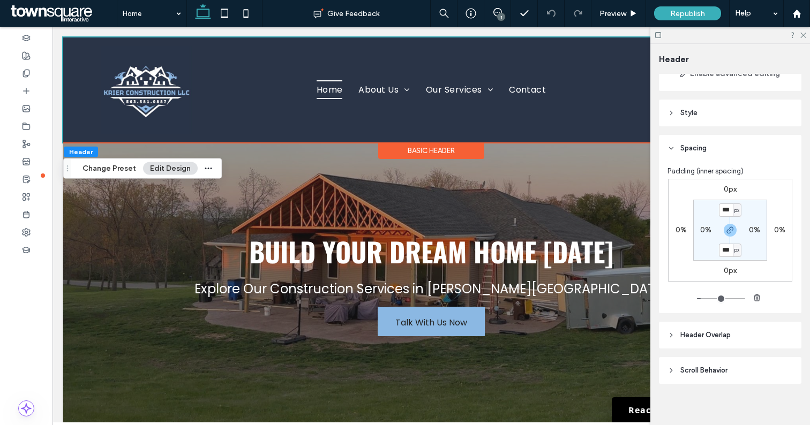
type input "***"
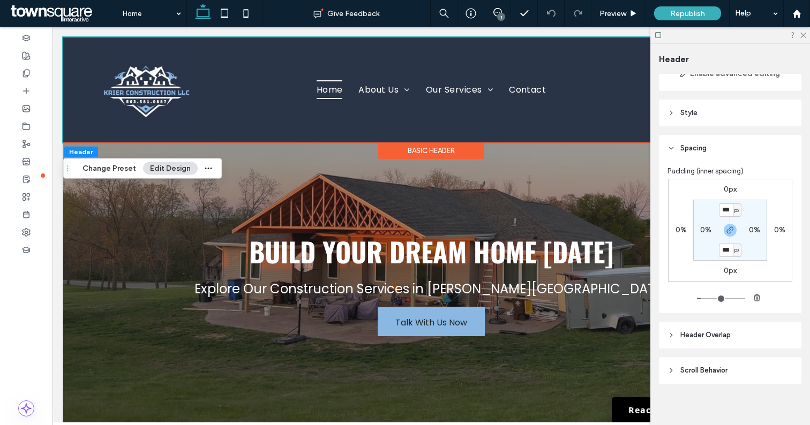
type input "***"
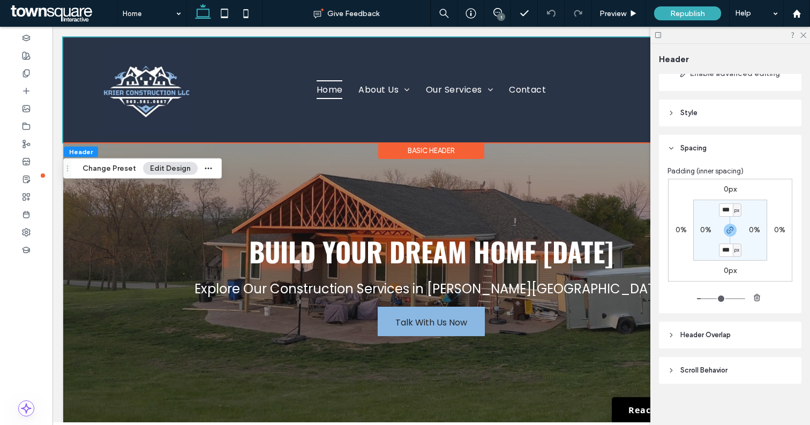
type input "***"
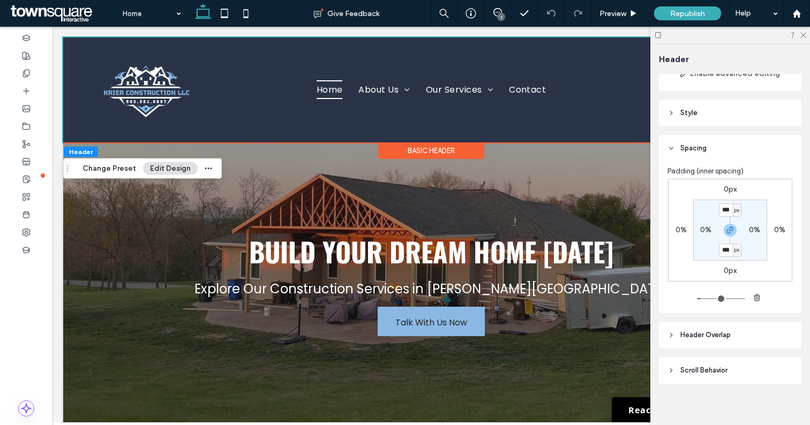
type input "***"
drag, startPoint x: 702, startPoint y: 298, endPoint x: 723, endPoint y: 297, distance: 21.4
click at [723, 298] on input "range" at bounding box center [721, 298] width 48 height 1
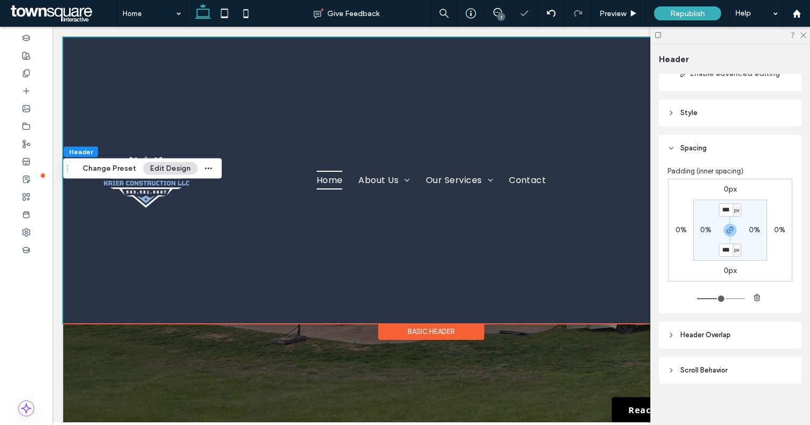
type input "***"
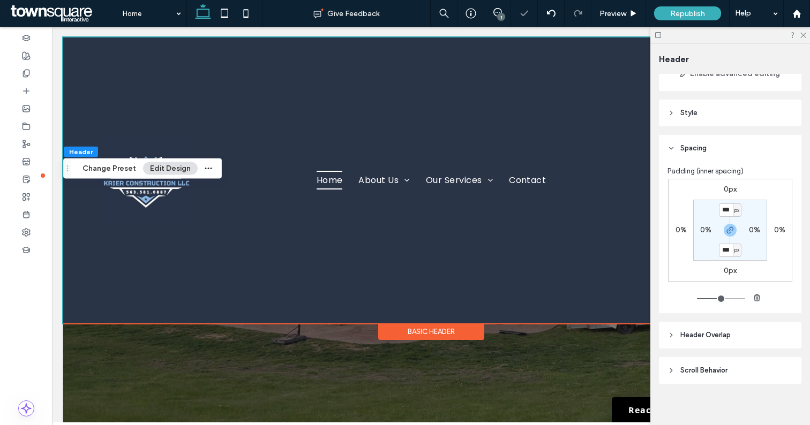
type input "***"
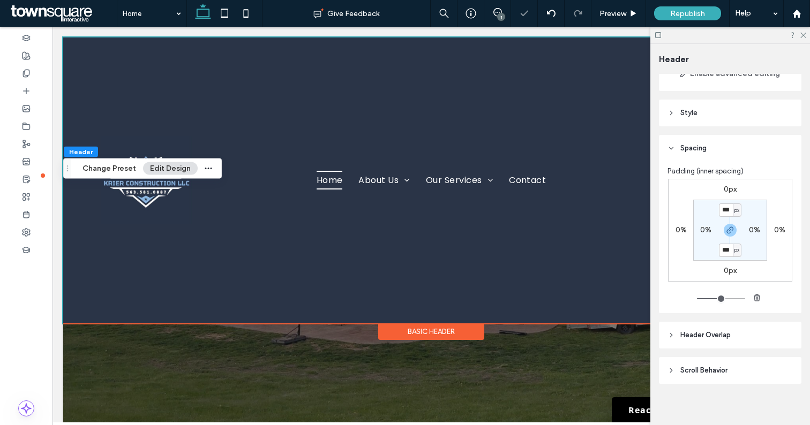
type input "***"
type input "**"
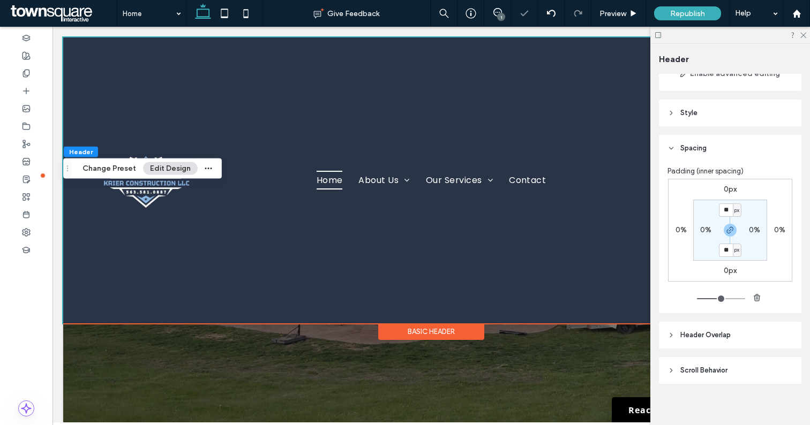
type input "**"
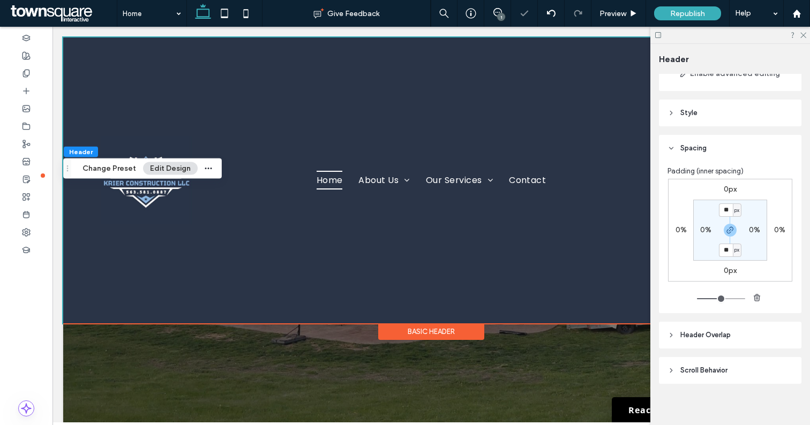
type input "**"
type input "*"
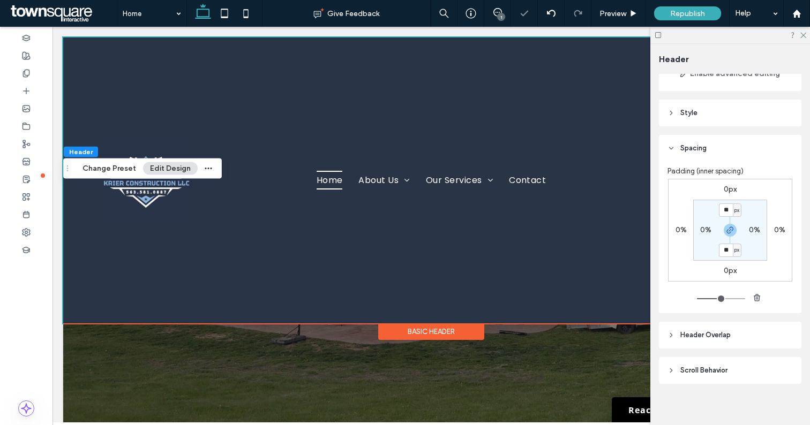
type input "*"
drag, startPoint x: 723, startPoint y: 297, endPoint x: 666, endPoint y: 307, distance: 58.6
type input "*"
click at [697, 300] on input "range" at bounding box center [721, 298] width 48 height 1
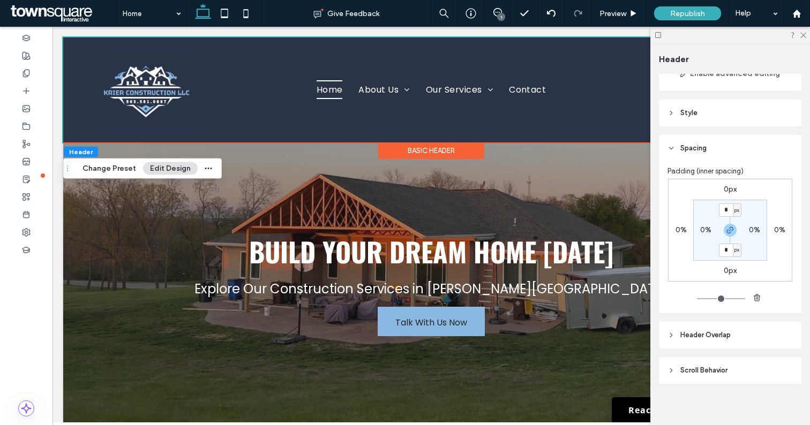
click at [755, 229] on label "0%" at bounding box center [754, 230] width 11 height 9
type input "**"
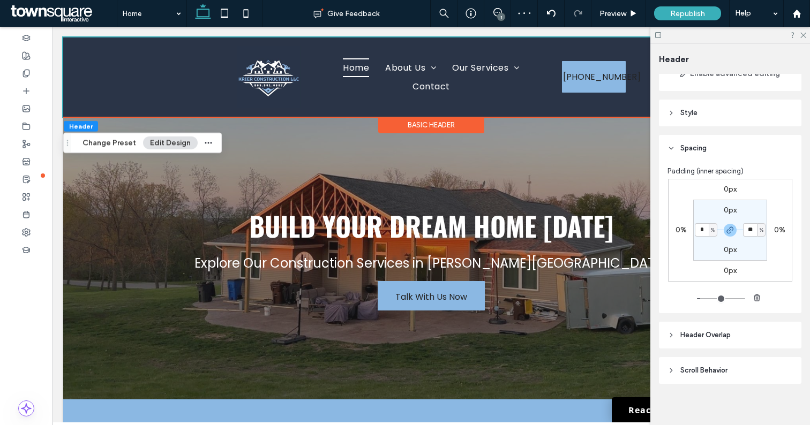
type input "*"
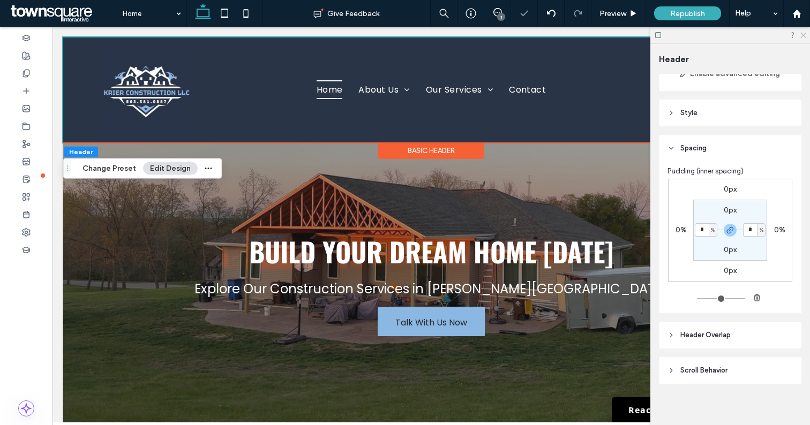
click at [803, 32] on icon at bounding box center [802, 34] width 7 height 7
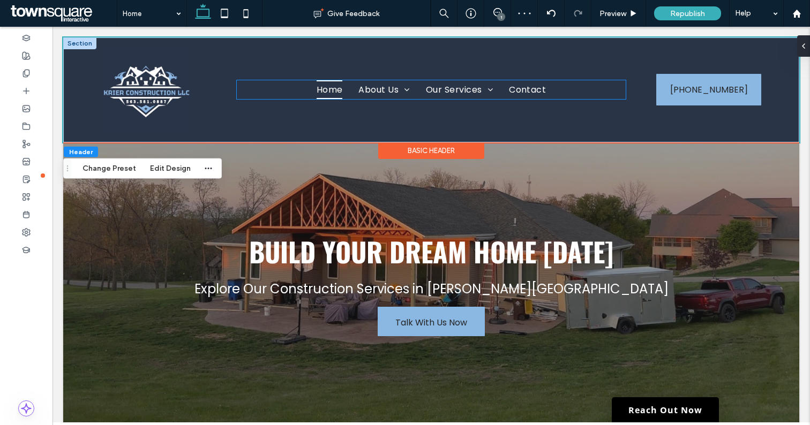
click at [562, 93] on ul "Home About Us Areas We Serve Our Services Contact" at bounding box center [431, 89] width 389 height 19
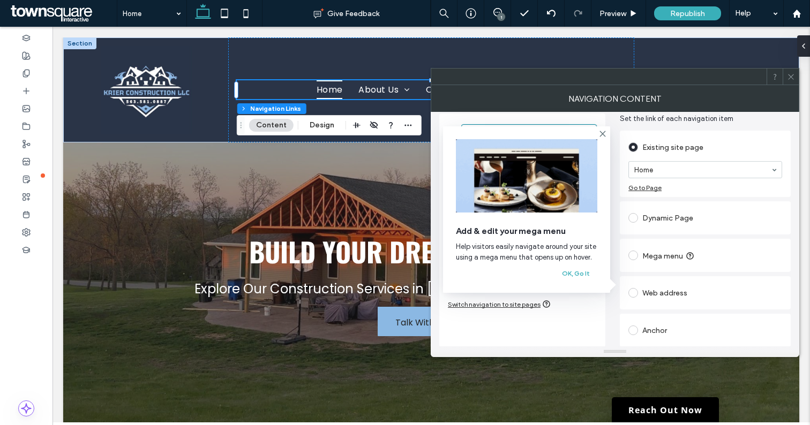
scroll to position [0, 0]
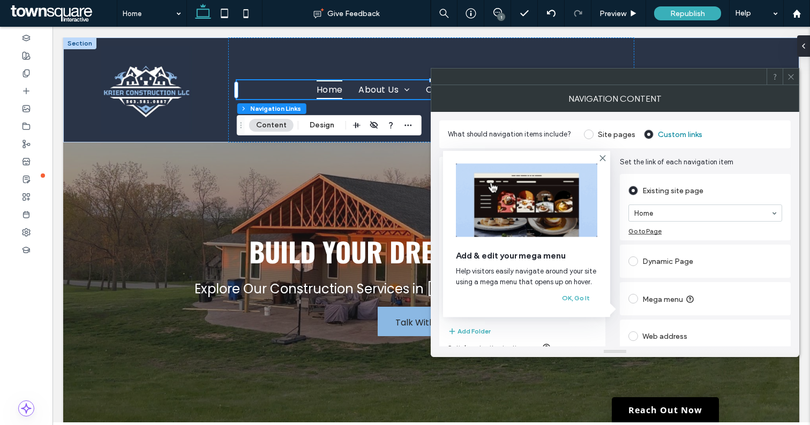
click at [793, 75] on icon at bounding box center [791, 77] width 8 height 8
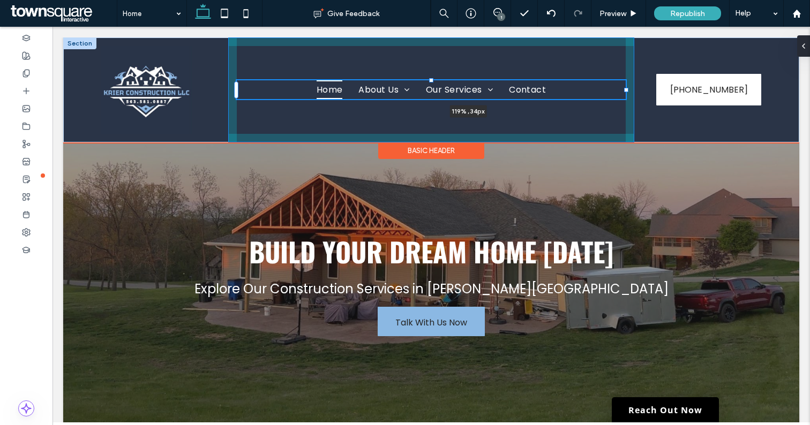
drag, startPoint x: 625, startPoint y: 91, endPoint x: 662, endPoint y: 85, distance: 37.4
click at [662, 85] on div "Home About Us Areas We Serve Our Services Contact 119% , 34px (563) 581-0887 Wh…" at bounding box center [431, 90] width 736 height 105
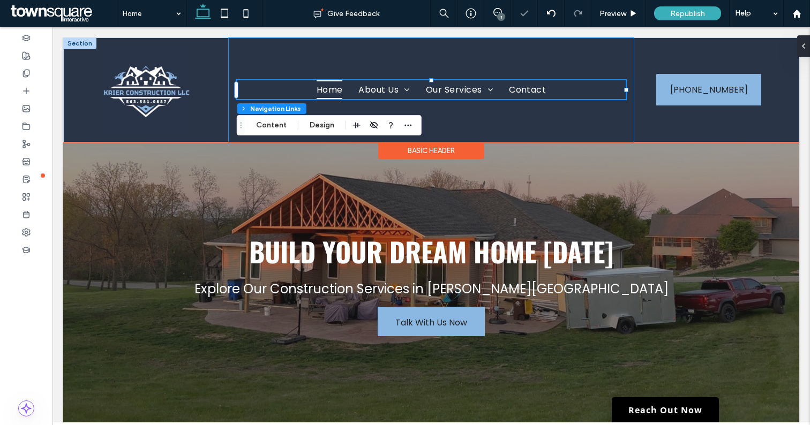
click at [625, 125] on div "Home About Us Areas We Serve Our Services Contact 119% , 34px" at bounding box center [431, 90] width 406 height 105
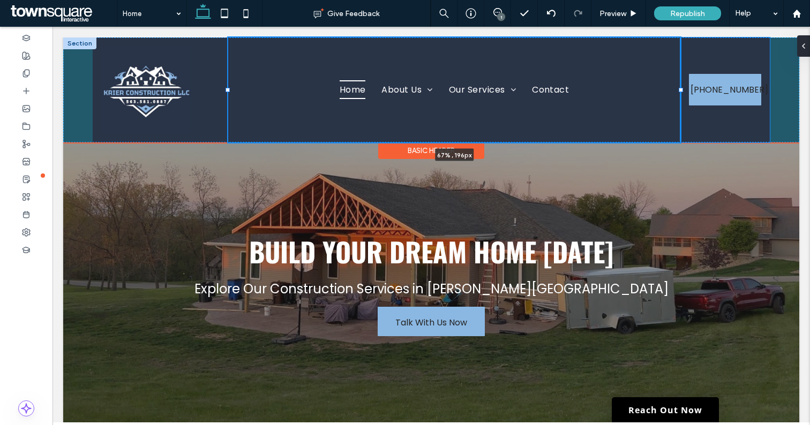
drag, startPoint x: 635, startPoint y: 88, endPoint x: 681, endPoint y: 88, distance: 46.1
click at [681, 88] on div at bounding box center [681, 90] width 4 height 4
type input "**"
type input "*****"
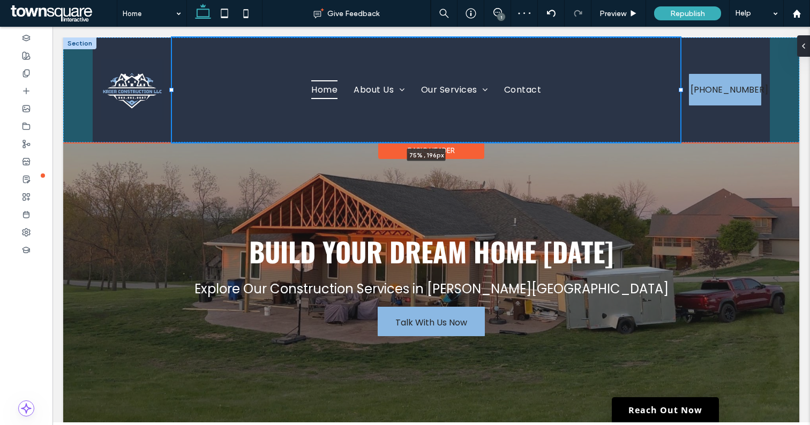
drag, startPoint x: 226, startPoint y: 89, endPoint x: 169, endPoint y: 92, distance: 56.9
click at [169, 92] on div "Home About Us Areas We Serve Our Services Contact 75% , 196px (563) 581-0887 Wh…" at bounding box center [431, 90] width 736 height 105
type input "**"
type input "***"
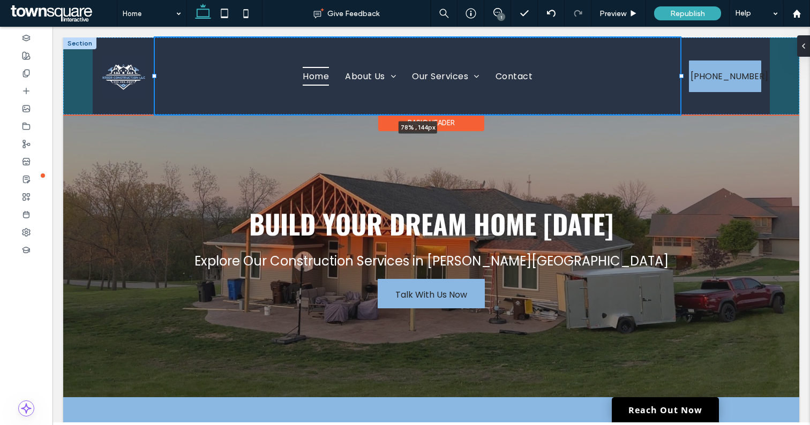
drag, startPoint x: 171, startPoint y: 76, endPoint x: 162, endPoint y: 74, distance: 9.3
click at [153, 76] on div at bounding box center [154, 76] width 4 height 4
type input "**"
type input "*****"
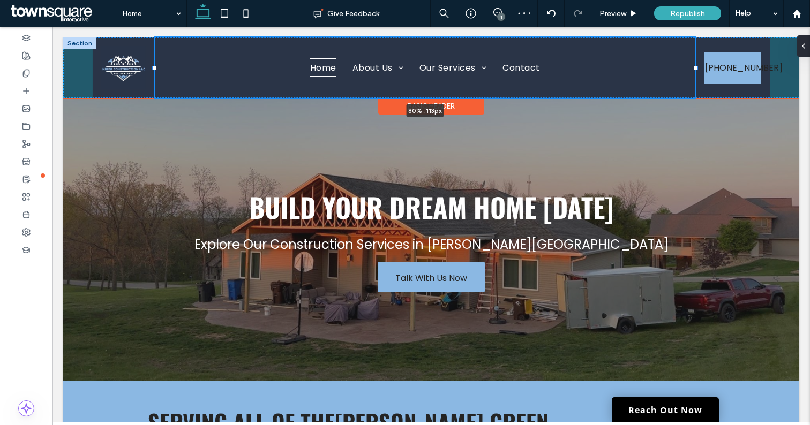
drag, startPoint x: 678, startPoint y: 66, endPoint x: 694, endPoint y: 66, distance: 15.5
click at [694, 66] on div at bounding box center [696, 68] width 4 height 4
type input "**"
type input "*****"
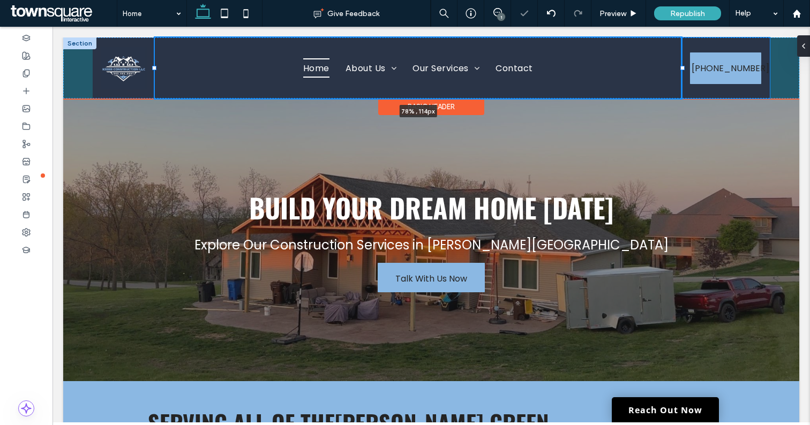
drag, startPoint x: 695, startPoint y: 69, endPoint x: 682, endPoint y: 70, distance: 12.9
click at [682, 70] on div at bounding box center [683, 68] width 4 height 4
type input "**"
type input "*****"
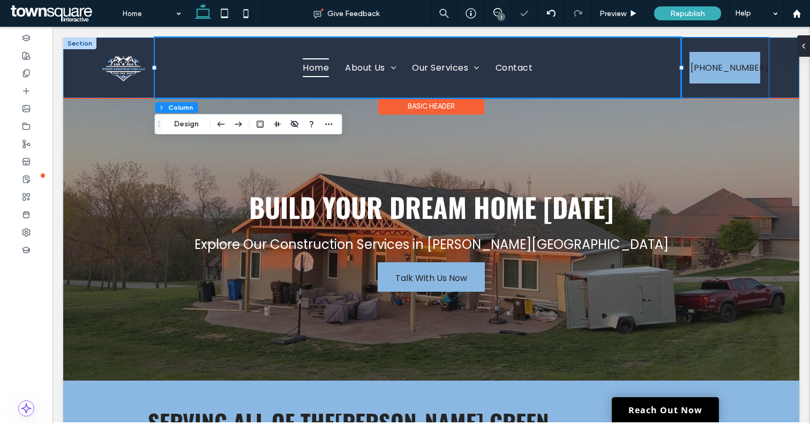
click at [768, 79] on div "(563) 581-0887 White background." at bounding box center [725, 68] width 88 height 61
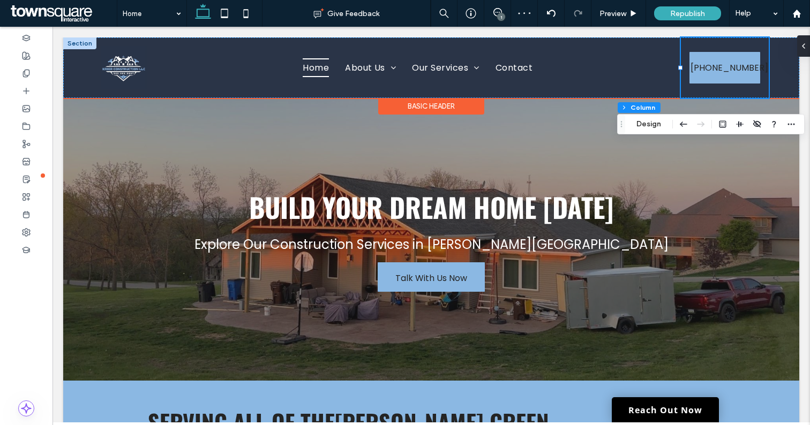
click at [766, 88] on div "(563) 581-0887 White background." at bounding box center [725, 68] width 88 height 61
click at [766, 62] on div "(563) 581-0887 White background." at bounding box center [725, 68] width 88 height 61
click at [523, 65] on span "Contact" at bounding box center [514, 67] width 37 height 19
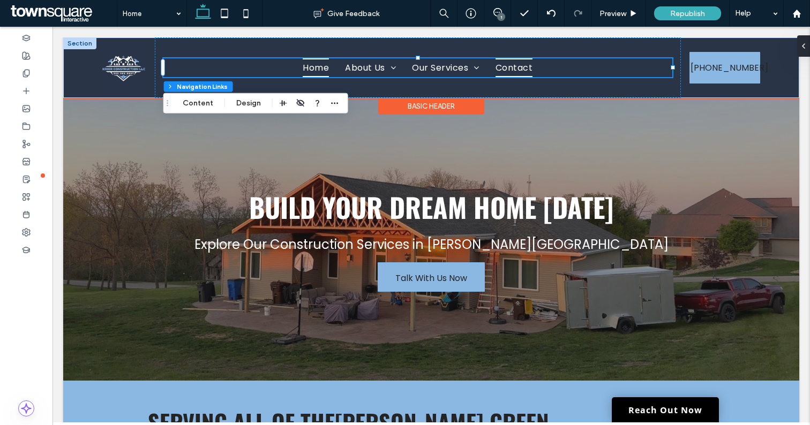
click at [523, 65] on span "Contact" at bounding box center [514, 67] width 37 height 19
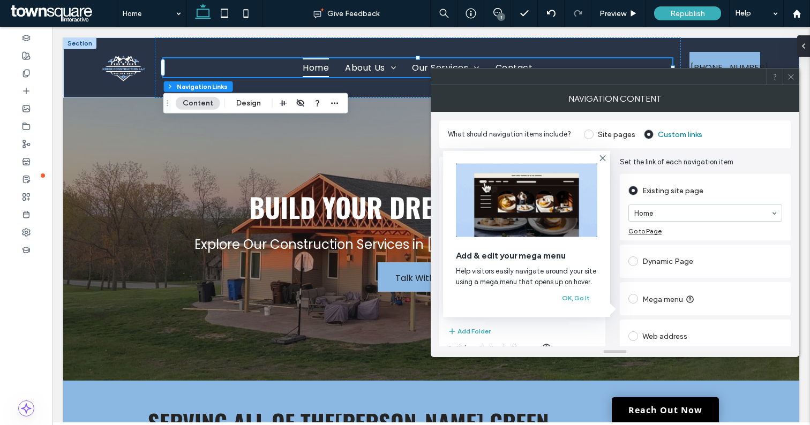
click at [792, 76] on use at bounding box center [790, 76] width 5 height 5
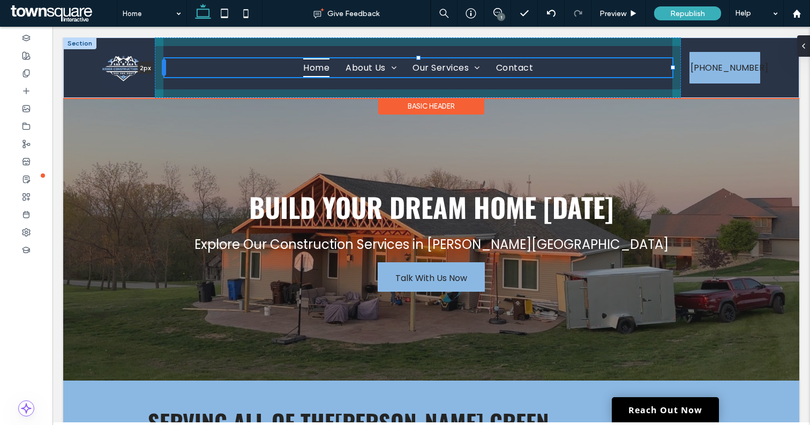
click at [165, 69] on div at bounding box center [164, 67] width 4 height 17
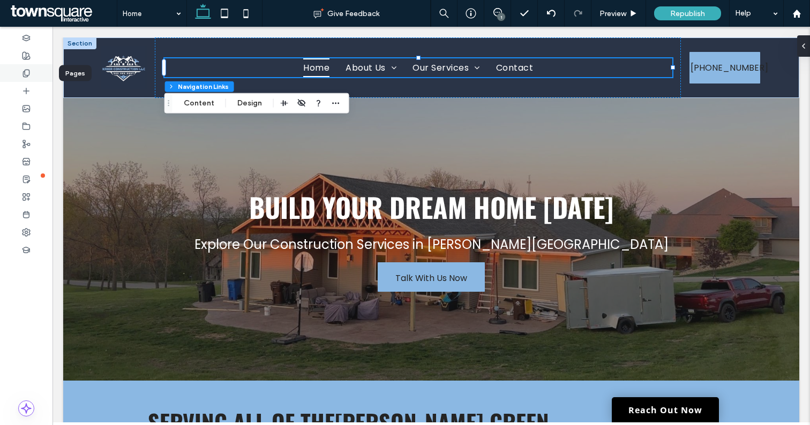
click at [25, 70] on use at bounding box center [26, 73] width 6 height 7
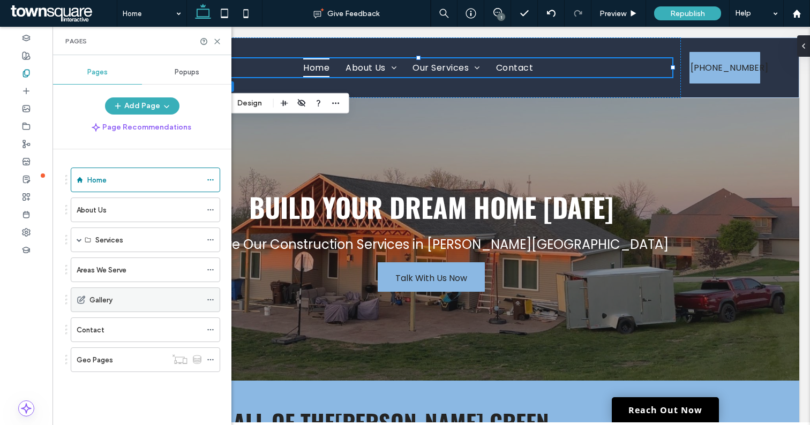
click at [137, 300] on div "Gallery" at bounding box center [145, 300] width 112 height 11
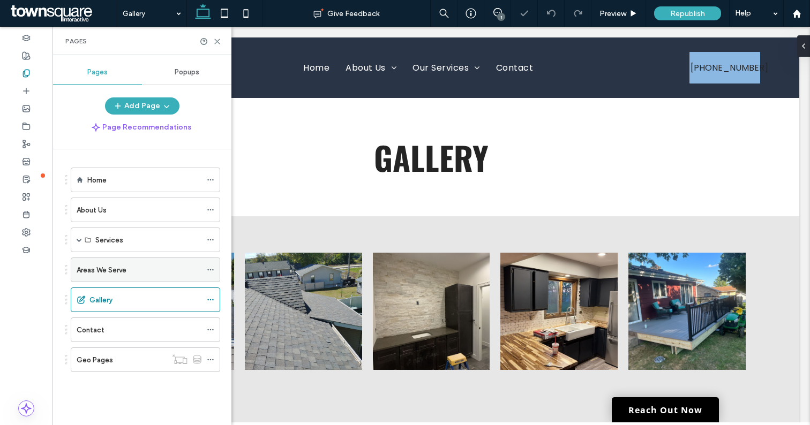
click at [119, 268] on label "Areas We Serve" at bounding box center [102, 270] width 50 height 19
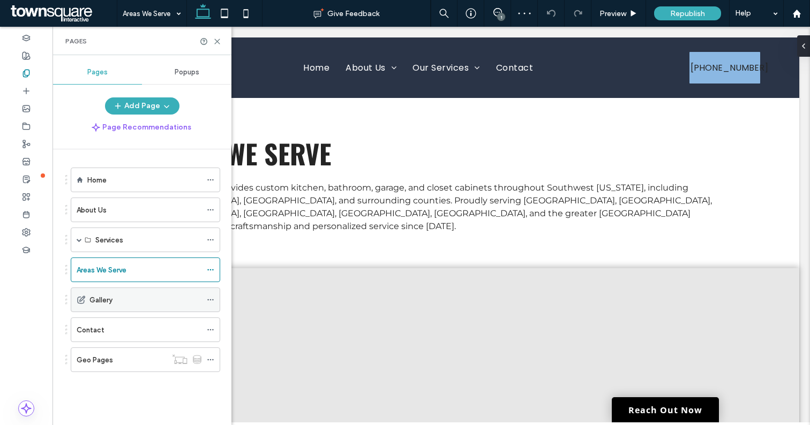
click at [82, 301] on icon at bounding box center [81, 300] width 9 height 9
click at [213, 298] on icon at bounding box center [211, 300] width 8 height 8
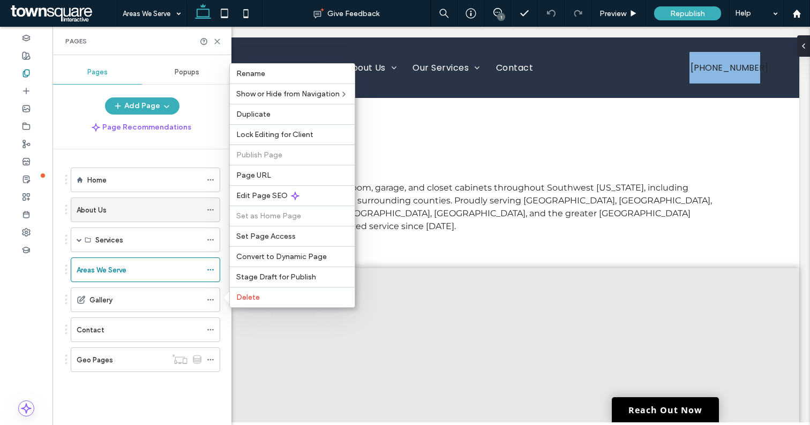
click at [211, 210] on use at bounding box center [210, 211] width 6 height 2
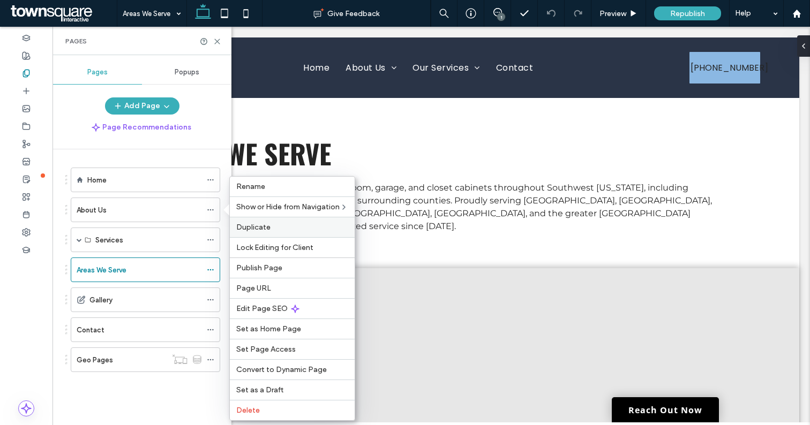
click at [279, 226] on label "Duplicate" at bounding box center [292, 227] width 112 height 9
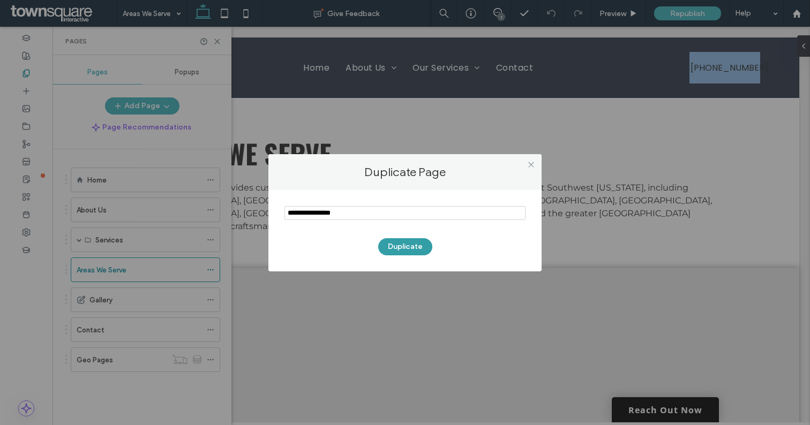
click at [411, 246] on button "Duplicate" at bounding box center [405, 246] width 54 height 17
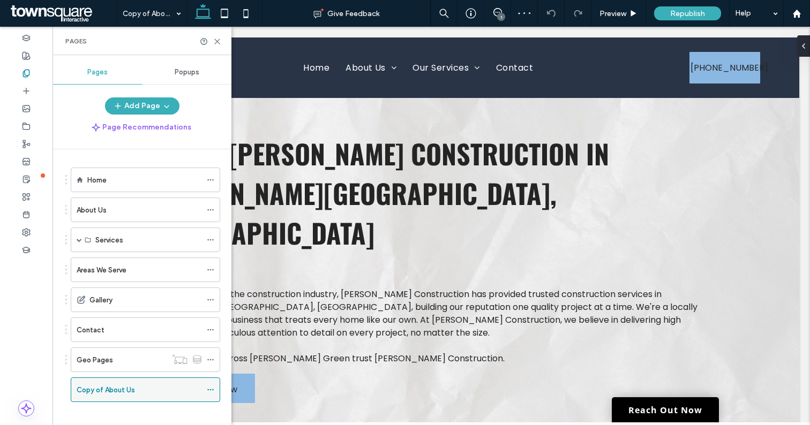
click at [212, 389] on icon at bounding box center [211, 390] width 8 height 8
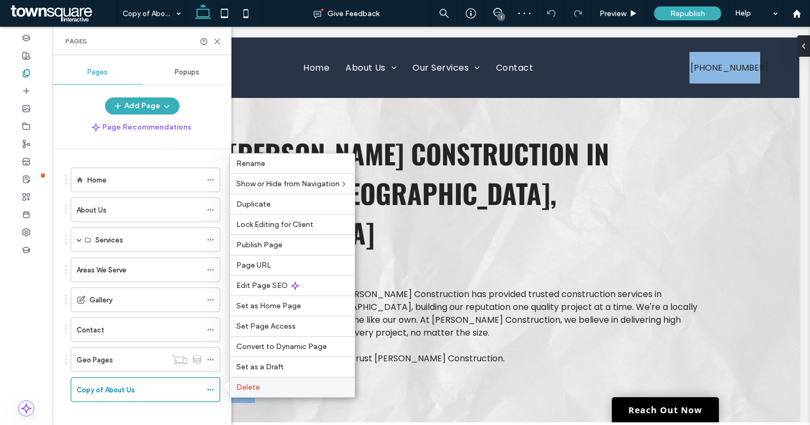
click at [257, 386] on span "Delete" at bounding box center [248, 387] width 24 height 9
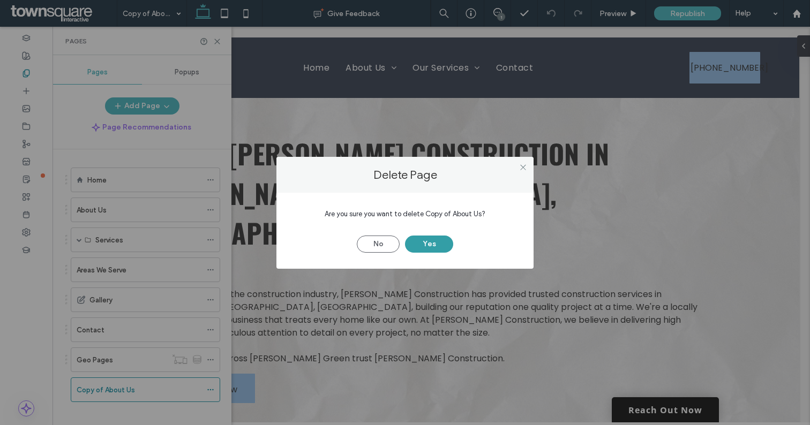
click at [428, 245] on button "Yes" at bounding box center [429, 244] width 48 height 17
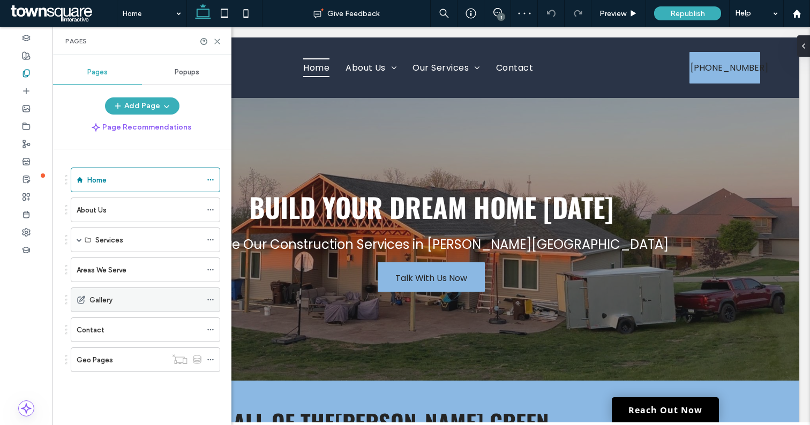
click at [120, 302] on div "Gallery" at bounding box center [145, 300] width 112 height 11
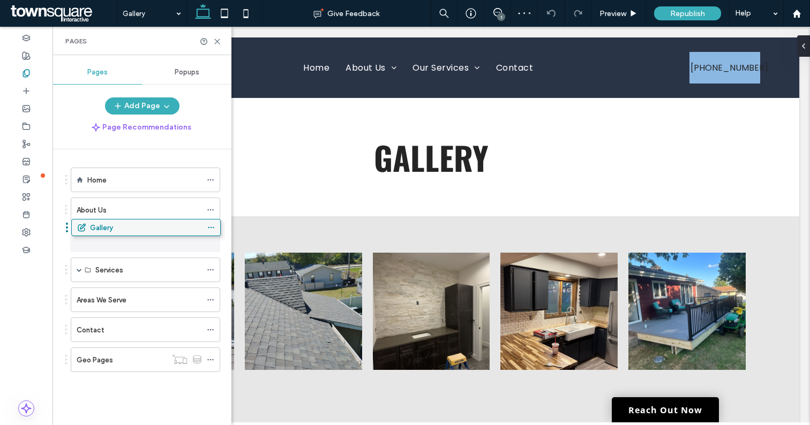
drag, startPoint x: 146, startPoint y: 299, endPoint x: 146, endPoint y: 230, distance: 68.6
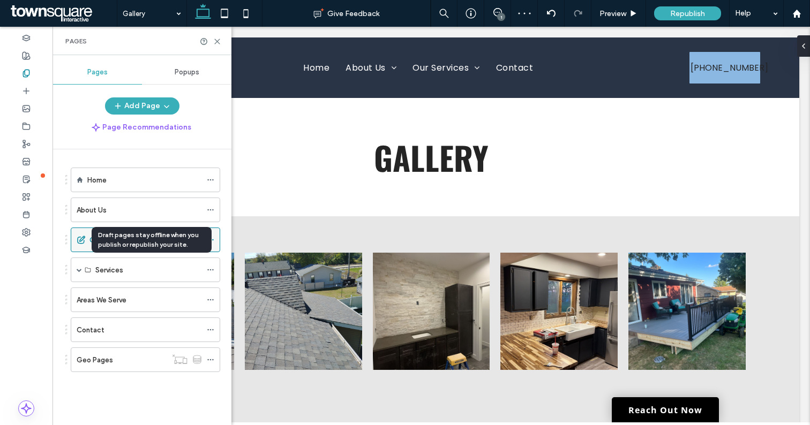
click at [81, 239] on use at bounding box center [81, 239] width 7 height 7
click at [214, 241] on icon at bounding box center [211, 240] width 8 height 8
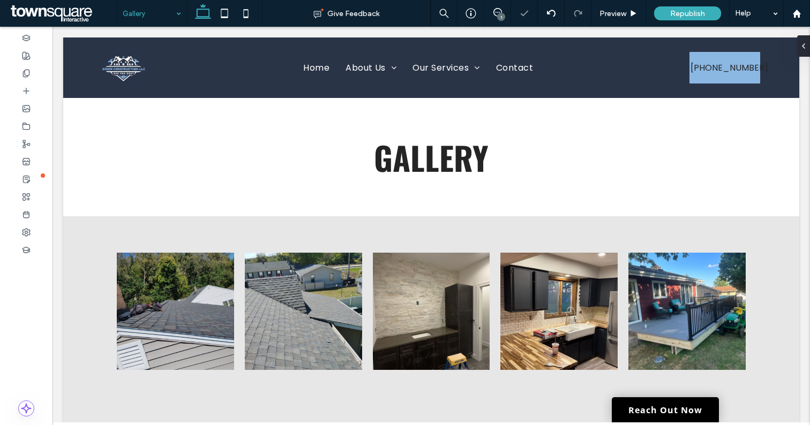
click at [180, 13] on div "Gallery" at bounding box center [151, 13] width 69 height 27
click at [24, 71] on use at bounding box center [26, 73] width 6 height 7
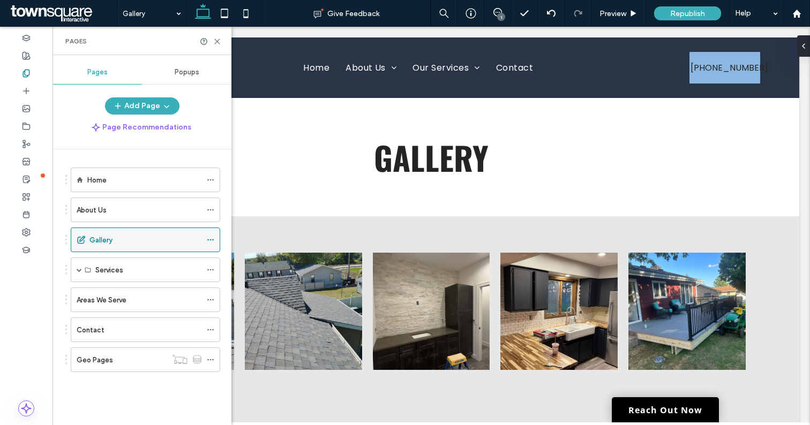
click at [213, 238] on icon at bounding box center [211, 240] width 8 height 8
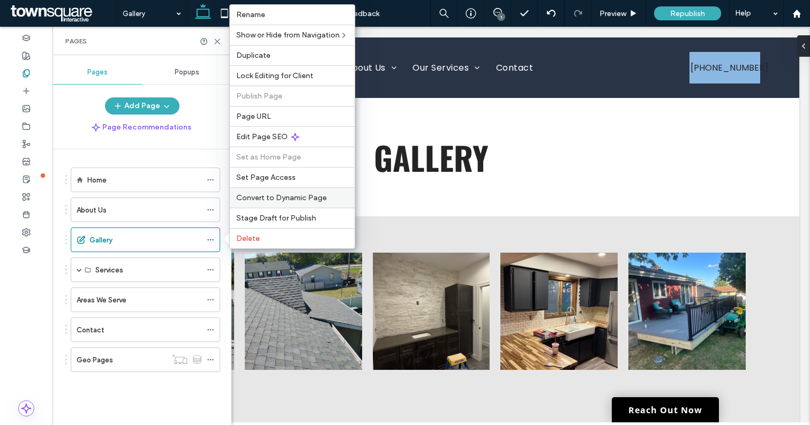
click at [288, 196] on span "Convert to Dynamic Page" at bounding box center [281, 197] width 91 height 9
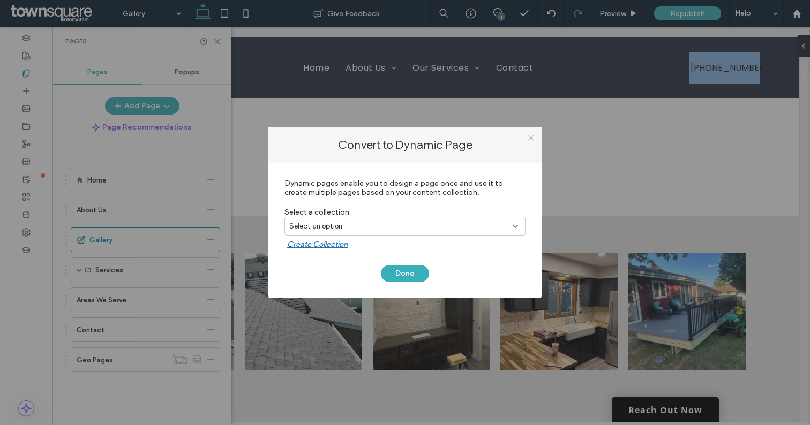
click at [532, 137] on use at bounding box center [530, 137] width 5 height 5
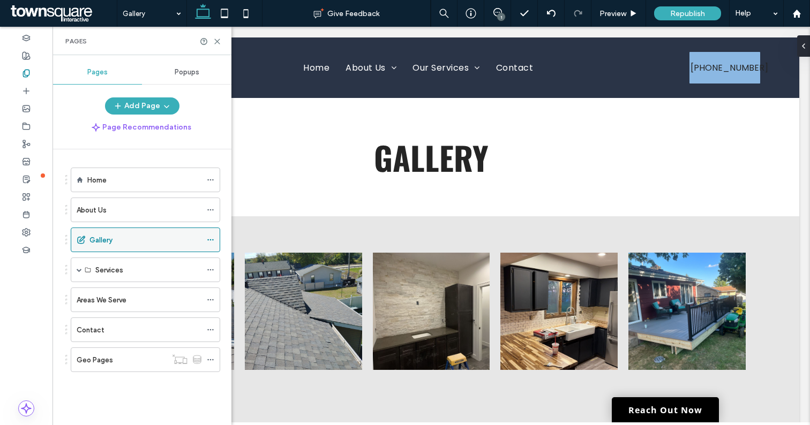
click at [211, 237] on icon at bounding box center [211, 240] width 8 height 8
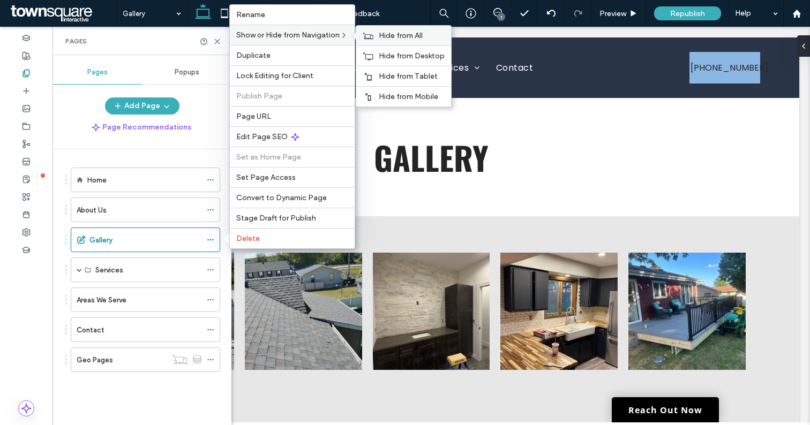
click at [370, 35] on icon at bounding box center [368, 36] width 11 height 8
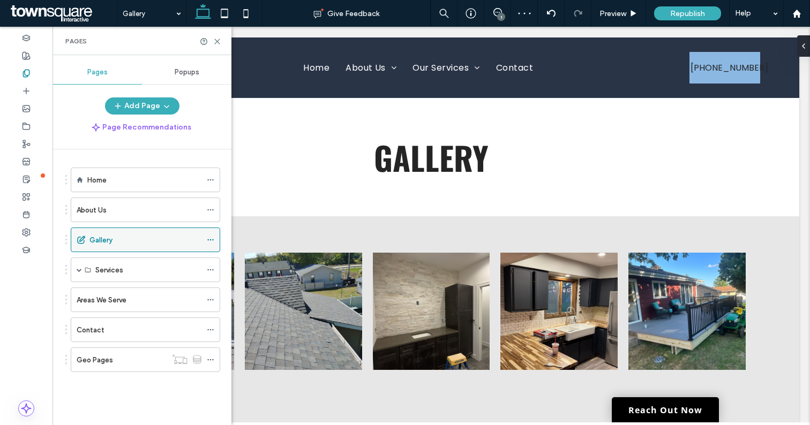
click at [210, 238] on icon at bounding box center [211, 240] width 8 height 8
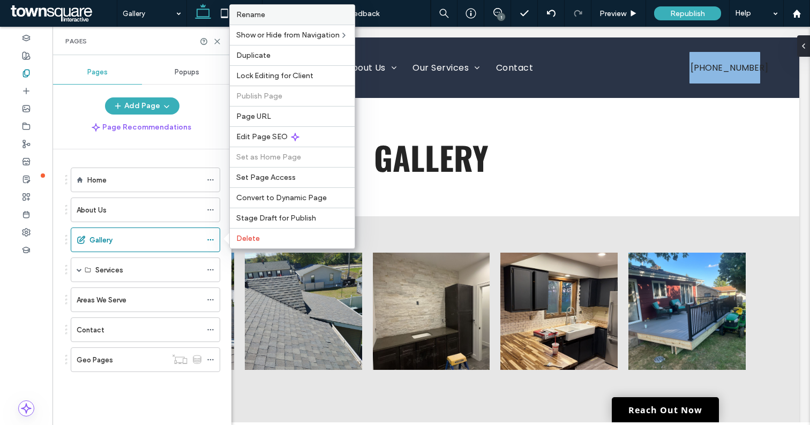
click at [259, 16] on span "Rename" at bounding box center [250, 14] width 29 height 9
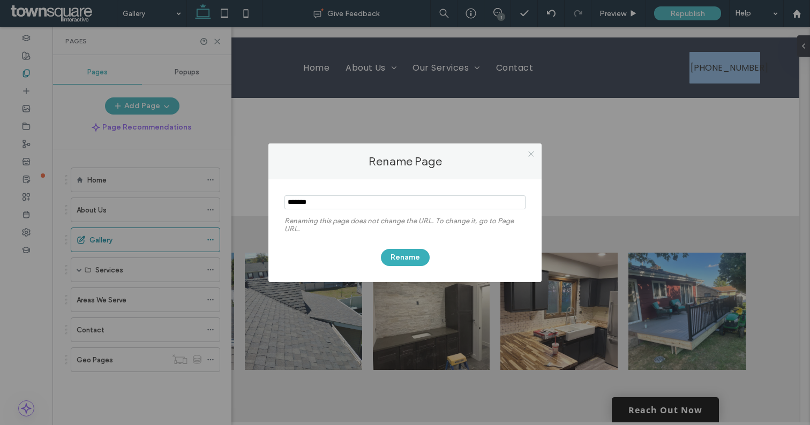
click at [532, 154] on icon at bounding box center [531, 154] width 8 height 8
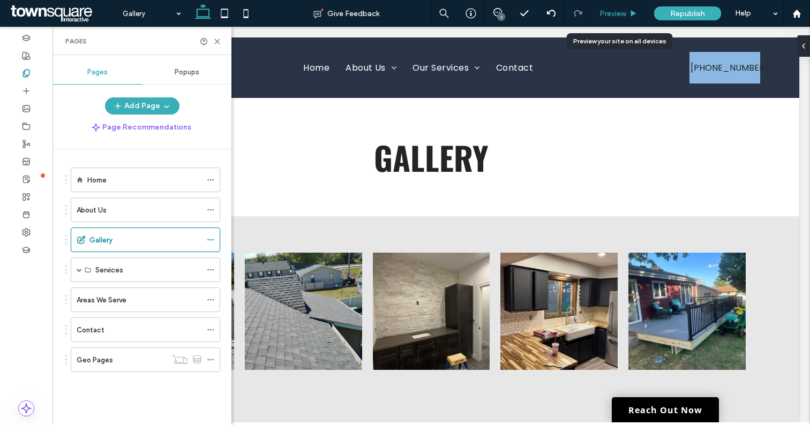
click at [617, 12] on span "Preview" at bounding box center [613, 13] width 27 height 9
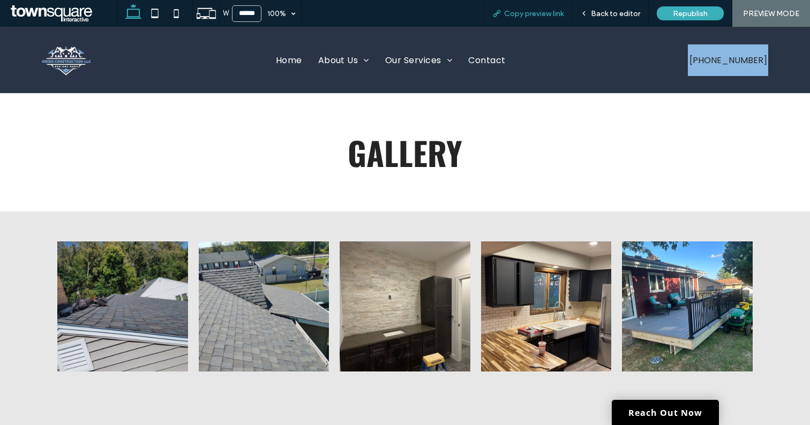
click at [539, 14] on span "Copy preview link" at bounding box center [533, 13] width 59 height 9
click at [616, 14] on span "Back to editor" at bounding box center [615, 13] width 49 height 9
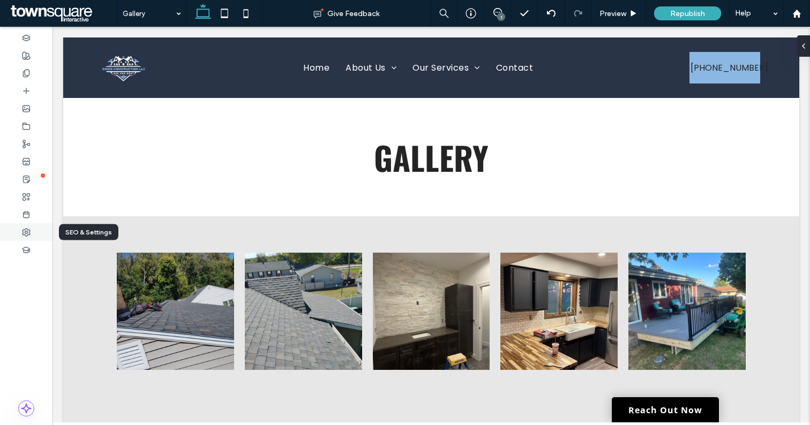
click at [26, 230] on use at bounding box center [27, 233] width 8 height 8
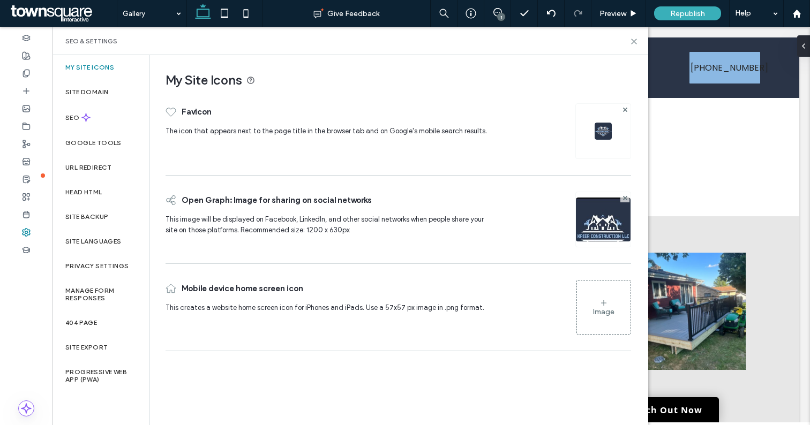
click at [95, 68] on label "My Site Icons" at bounding box center [89, 68] width 49 height 8
click at [28, 70] on use at bounding box center [26, 73] width 6 height 7
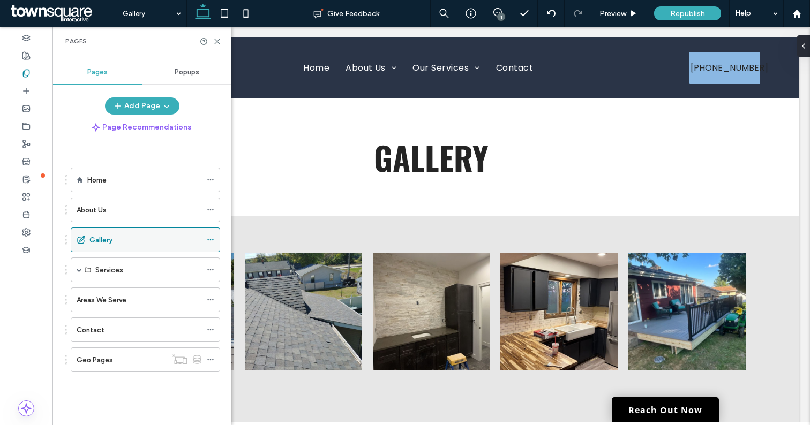
click at [213, 240] on icon at bounding box center [211, 240] width 8 height 8
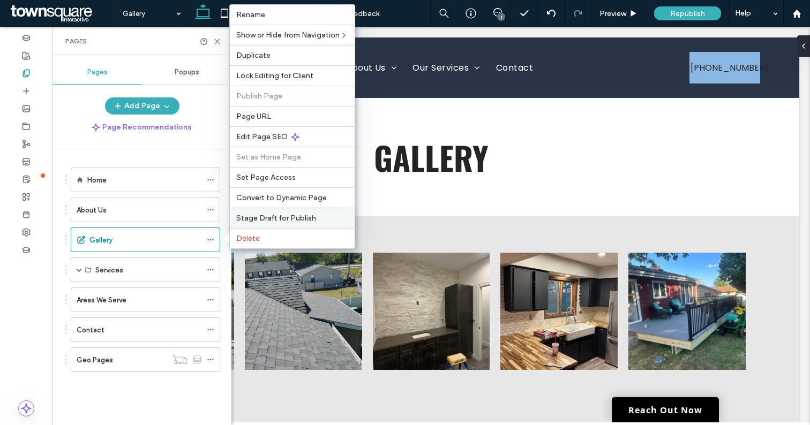
click at [293, 216] on span "Stage Draft for Publish" at bounding box center [276, 218] width 80 height 9
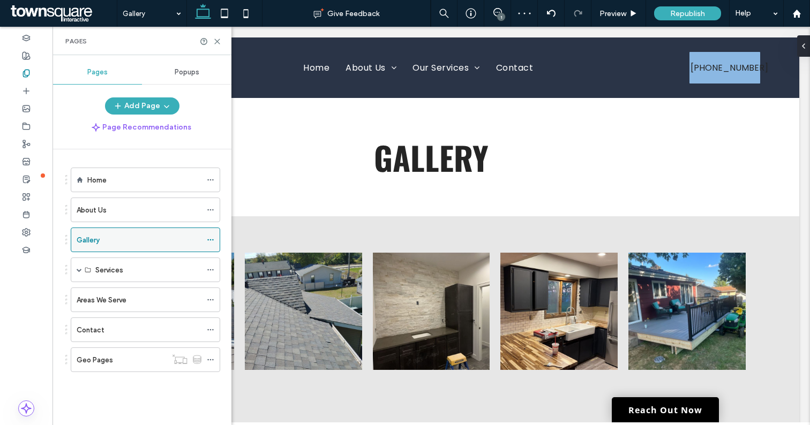
click at [210, 237] on icon at bounding box center [211, 240] width 8 height 8
click at [139, 362] on div "Geo Pages" at bounding box center [122, 360] width 90 height 11
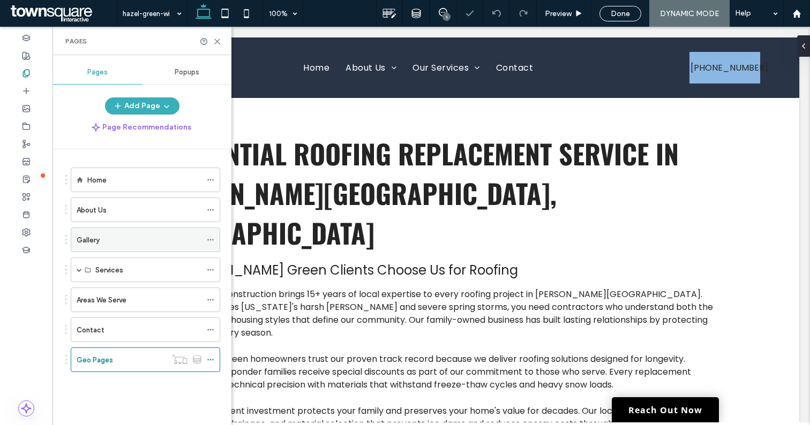
click at [167, 242] on div "Gallery" at bounding box center [139, 240] width 125 height 11
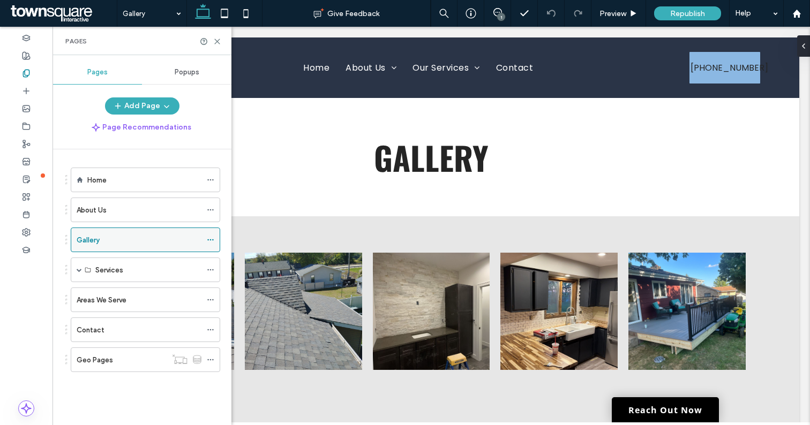
click at [212, 240] on use at bounding box center [210, 241] width 6 height 2
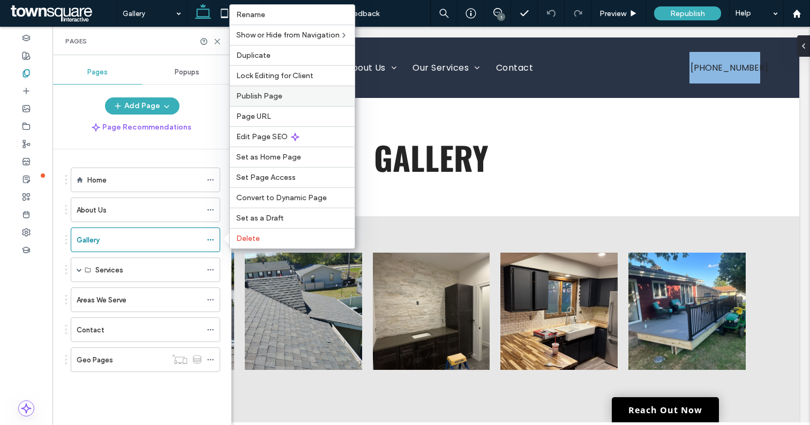
click at [280, 94] on span "Publish Page" at bounding box center [259, 96] width 46 height 9
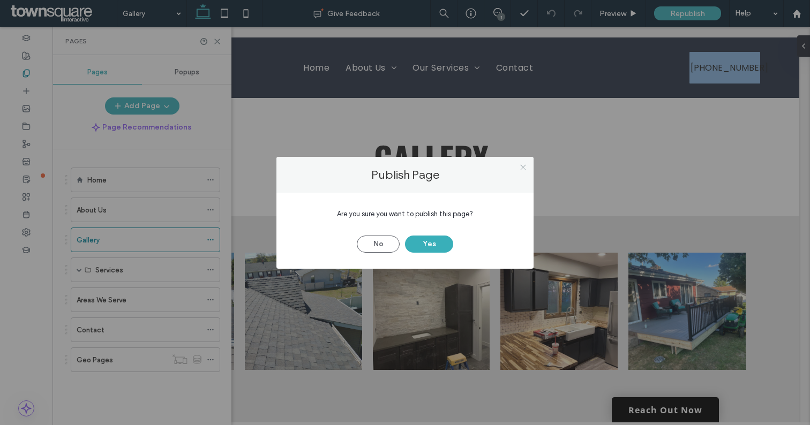
click at [525, 165] on use at bounding box center [522, 167] width 5 height 5
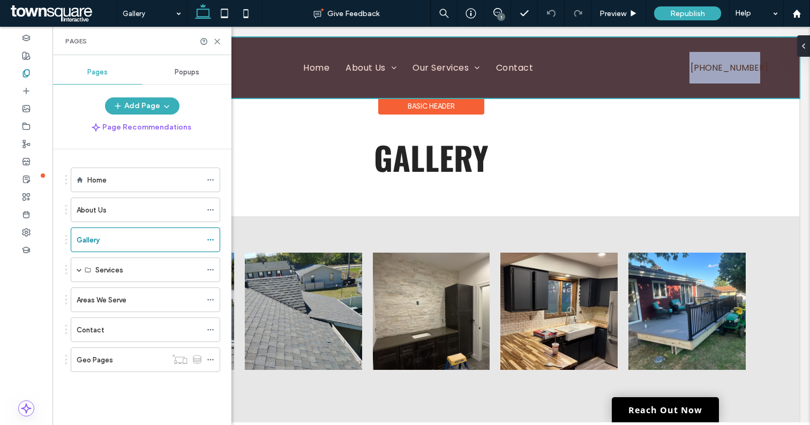
click at [642, 71] on div at bounding box center [431, 68] width 736 height 61
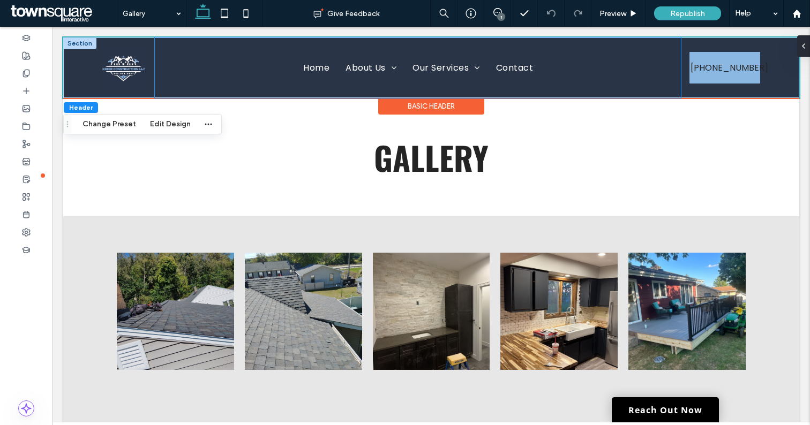
click at [668, 83] on div "Home About Us Areas We Serve Our Services Contact" at bounding box center [418, 68] width 526 height 61
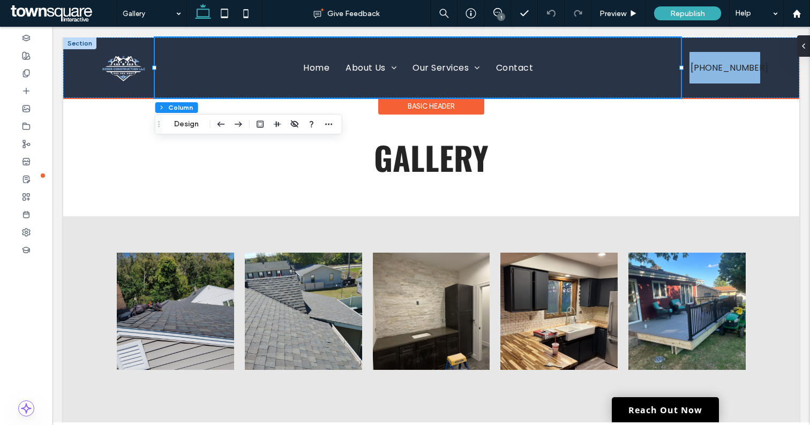
click at [668, 83] on div "Home About Us Areas We Serve Our Services Contact" at bounding box center [418, 68] width 526 height 61
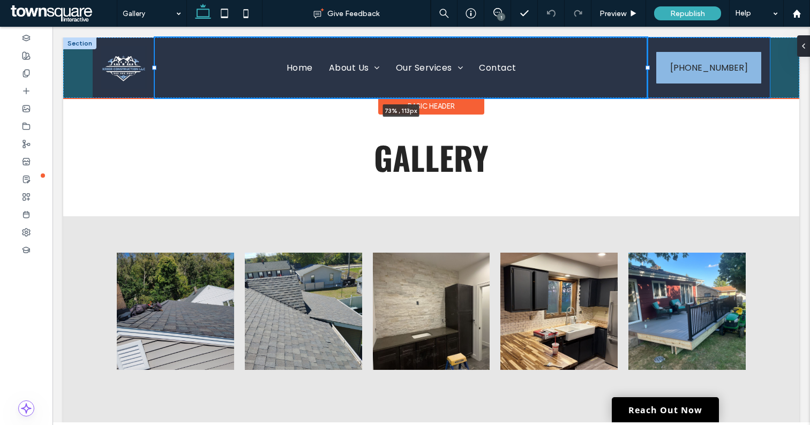
drag, startPoint x: 681, startPoint y: 68, endPoint x: 647, endPoint y: 74, distance: 34.3
click at [155, 38] on div at bounding box center [155, 38] width 1 height 1
type input "**"
type input "*****"
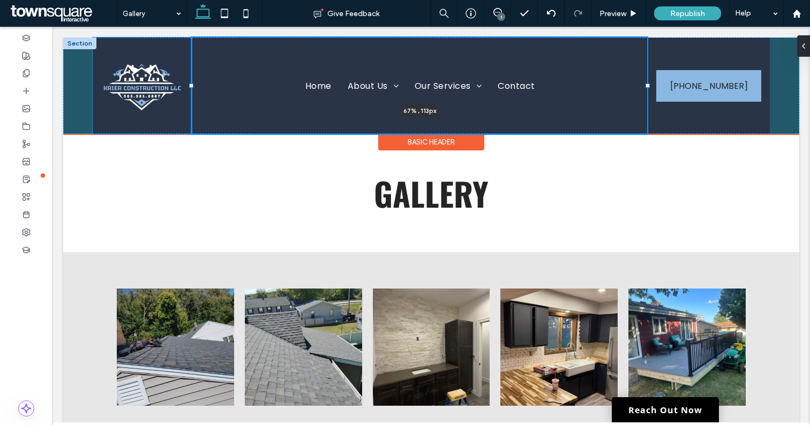
drag, startPoint x: 153, startPoint y: 68, endPoint x: 190, endPoint y: 67, distance: 36.5
click at [190, 67] on div "Home About Us Areas We Serve Our Services Contact 67% , 113px (563) 581-0887 Wh…" at bounding box center [431, 86] width 736 height 96
type input "**"
type input "*****"
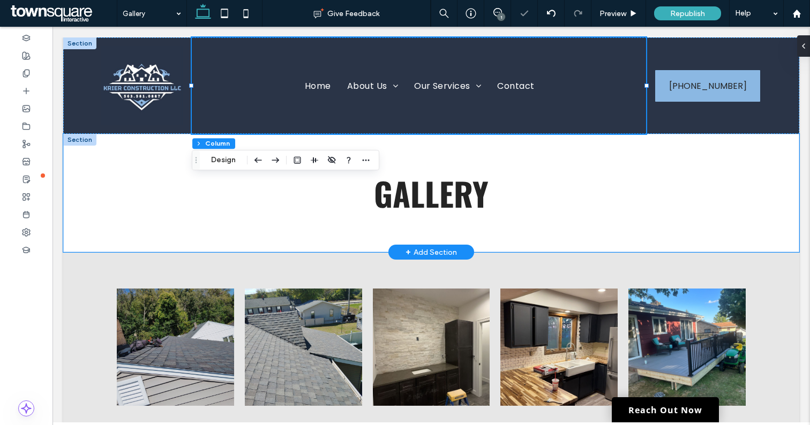
click at [741, 179] on div "GALLery" at bounding box center [431, 193] width 643 height 118
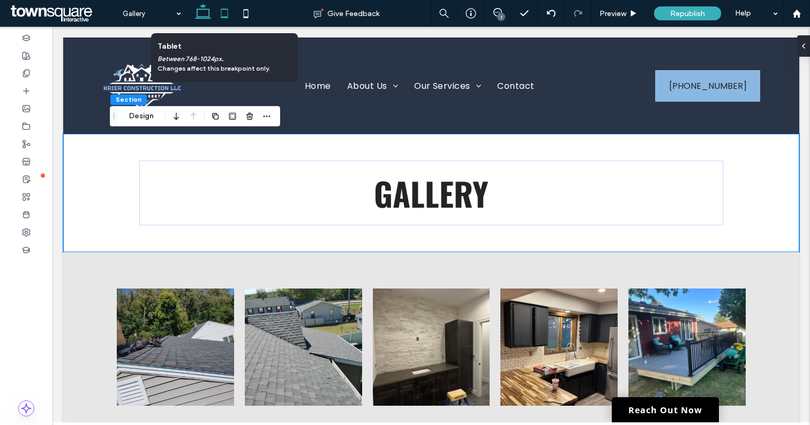
click at [223, 12] on icon at bounding box center [224, 13] width 21 height 21
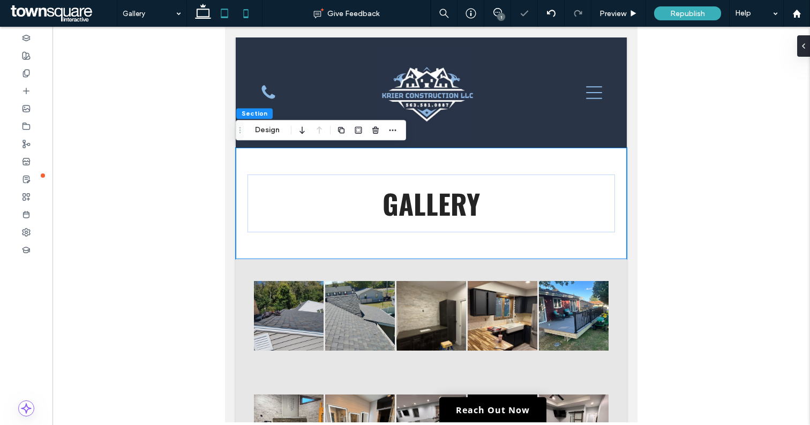
click at [245, 11] on icon at bounding box center [245, 13] width 21 height 21
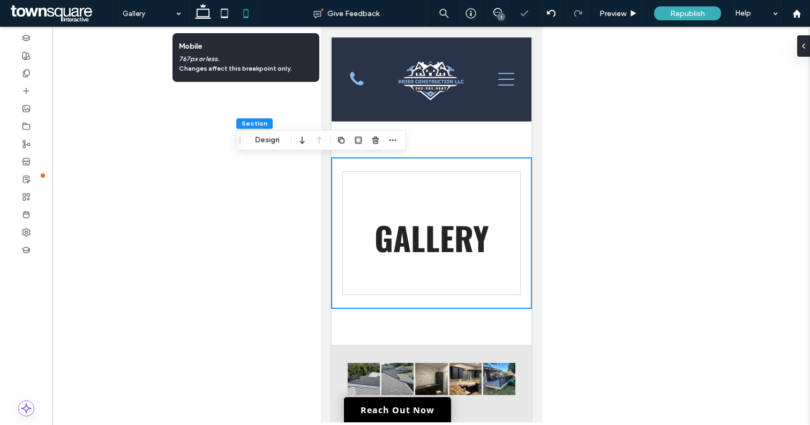
type input "**"
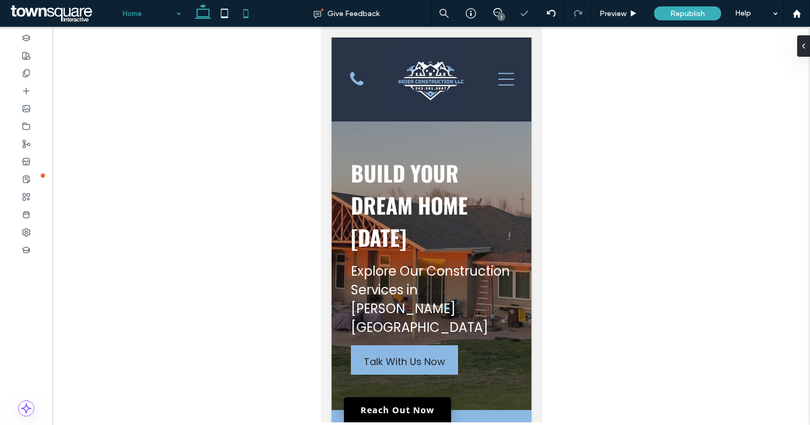
click at [201, 12] on icon at bounding box center [202, 13] width 21 height 21
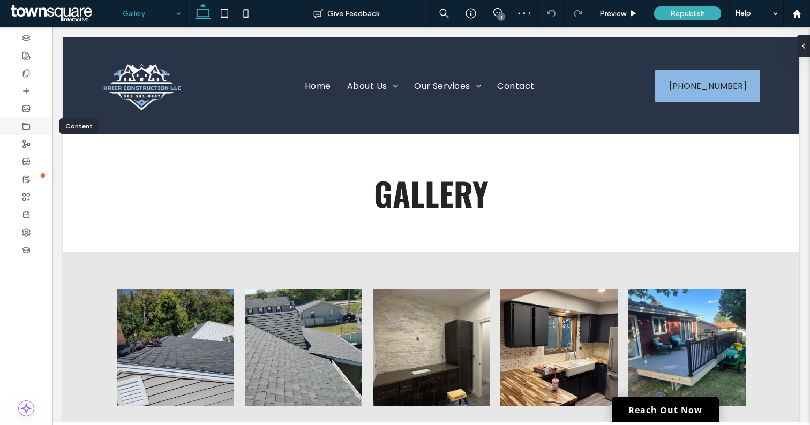
click at [29, 124] on icon at bounding box center [26, 126] width 9 height 9
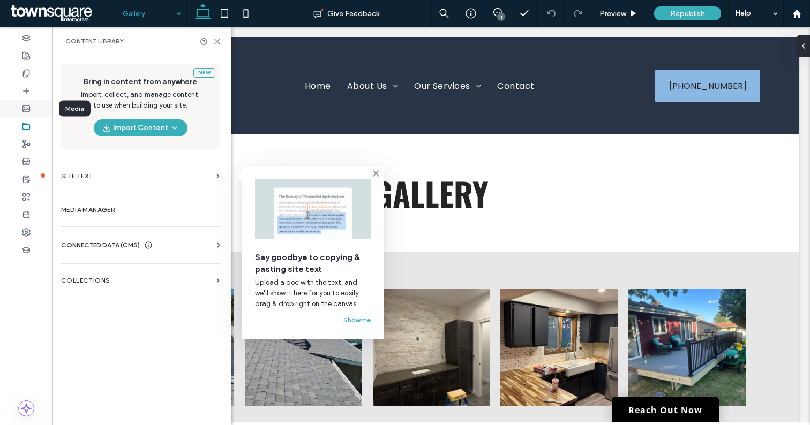
click at [28, 106] on icon at bounding box center [26, 108] width 9 height 9
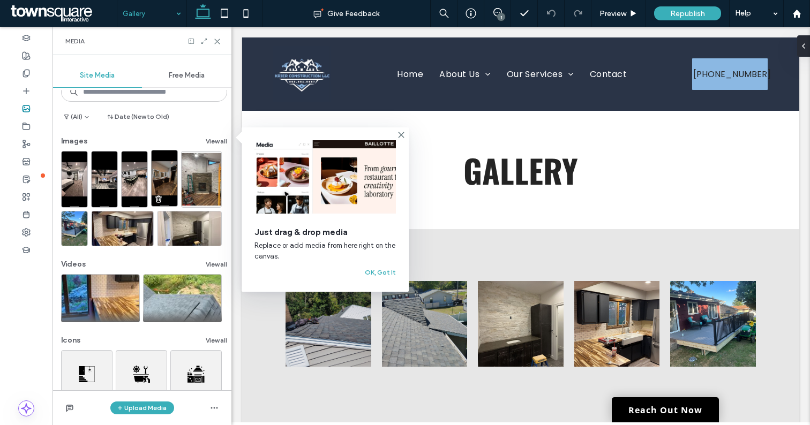
scroll to position [10, 0]
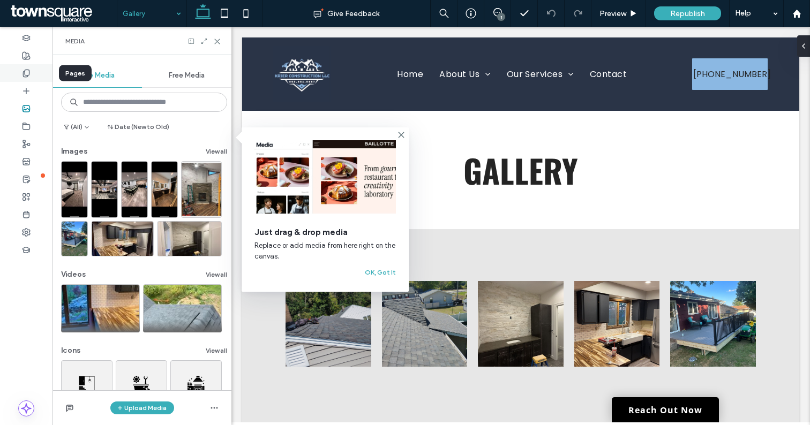
click at [26, 71] on icon at bounding box center [26, 73] width 9 height 9
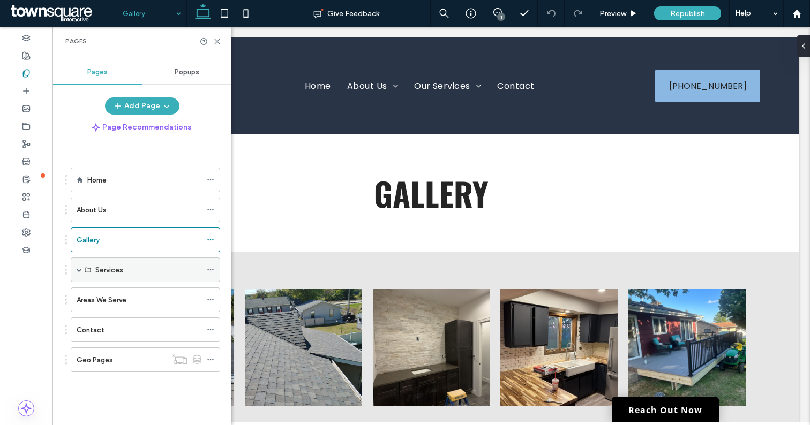
click at [80, 270] on span at bounding box center [79, 269] width 5 height 5
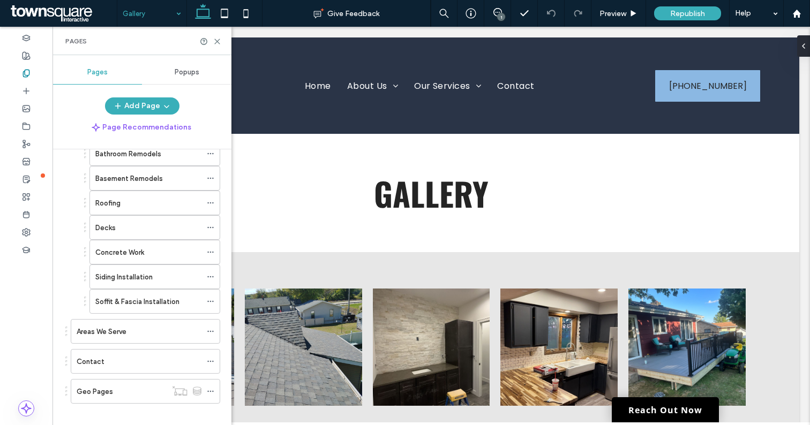
scroll to position [201, 0]
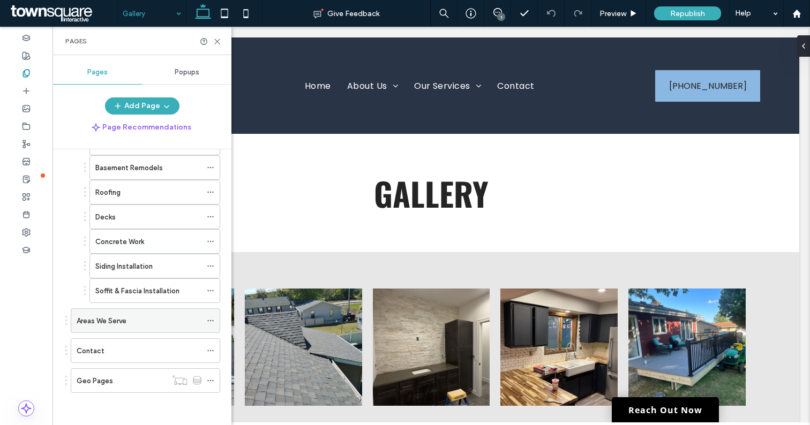
click at [211, 319] on icon at bounding box center [211, 321] width 8 height 8
click at [174, 322] on div "Areas We Serve" at bounding box center [139, 321] width 125 height 11
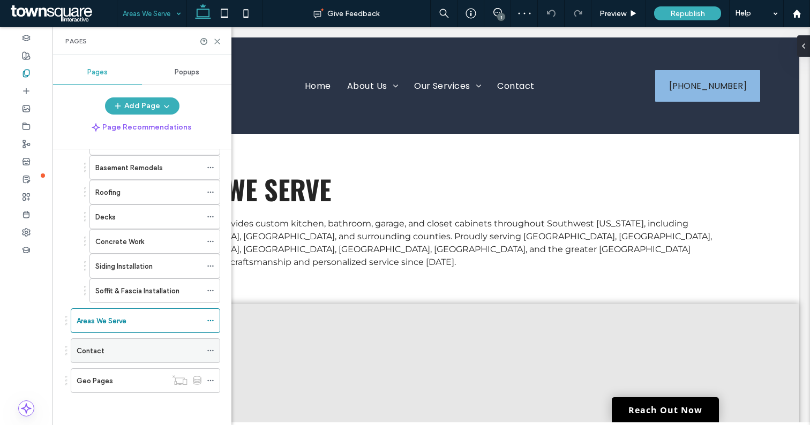
click at [210, 350] on icon at bounding box center [211, 351] width 8 height 8
click at [153, 350] on div "Contact" at bounding box center [139, 351] width 125 height 11
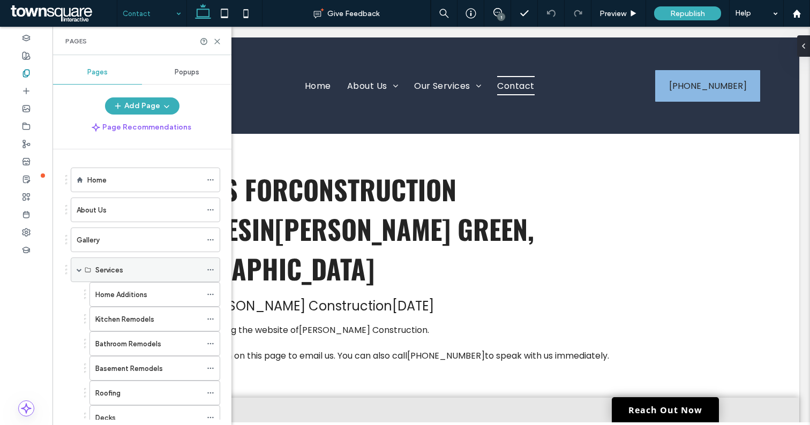
click at [80, 270] on span at bounding box center [79, 269] width 5 height 5
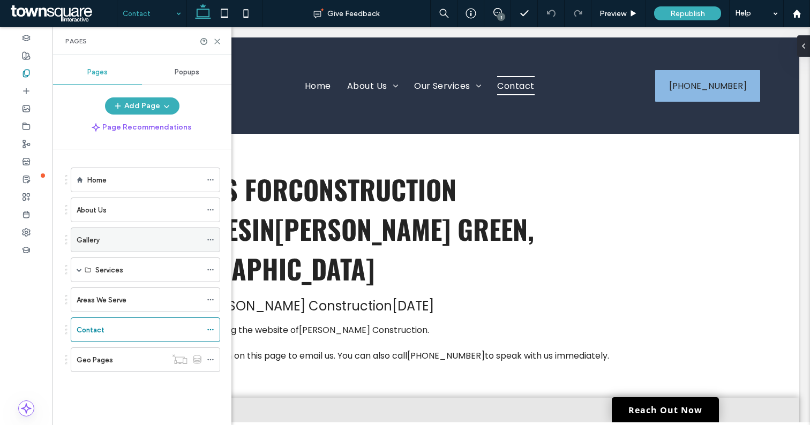
click at [112, 240] on div "Gallery" at bounding box center [139, 240] width 125 height 11
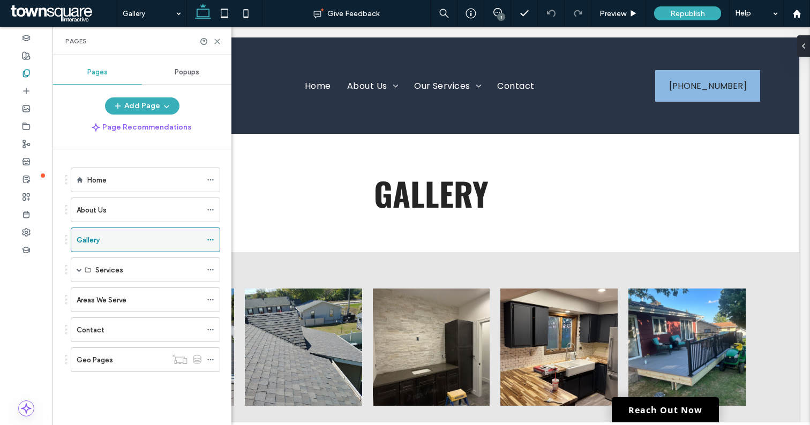
click at [211, 239] on icon at bounding box center [211, 240] width 8 height 8
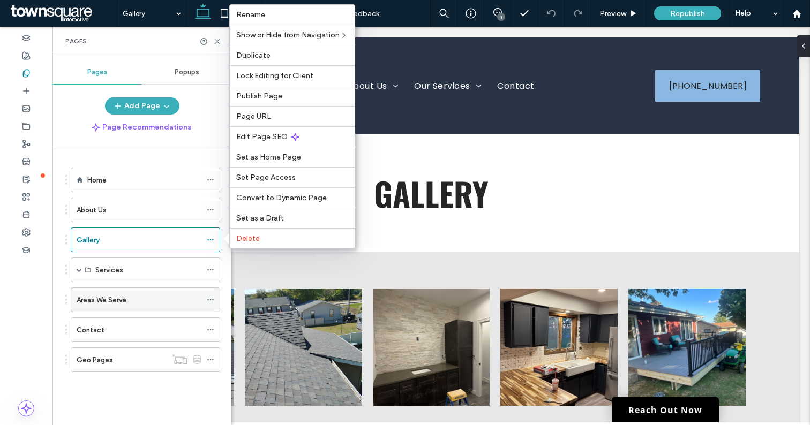
click at [211, 302] on icon at bounding box center [211, 300] width 8 height 8
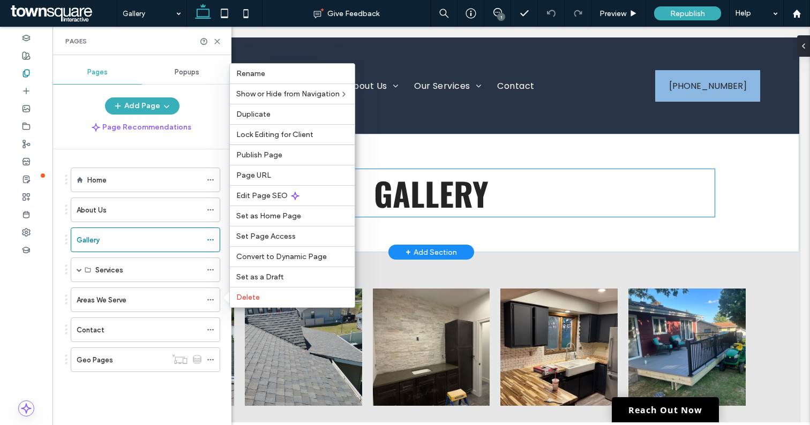
click at [538, 177] on h1 "GALLery" at bounding box center [431, 193] width 567 height 48
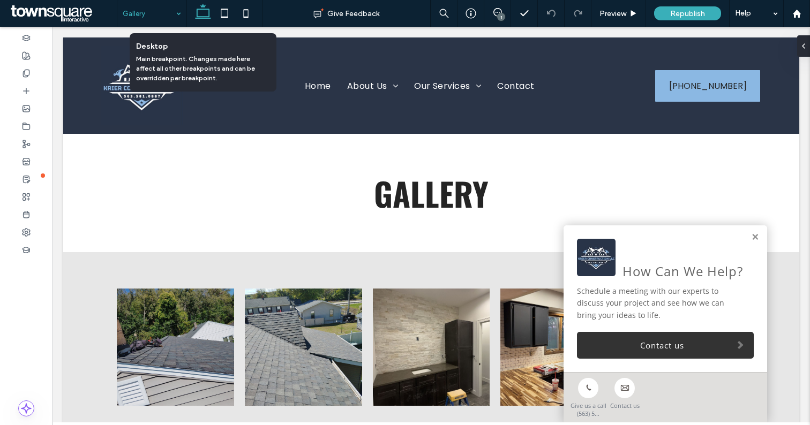
click at [215, 66] on p "Main breakpoint. Changes made here affect all other breakpoints and can be over…" at bounding box center [200, 68] width 129 height 29
click at [205, 12] on icon at bounding box center [202, 13] width 21 height 21
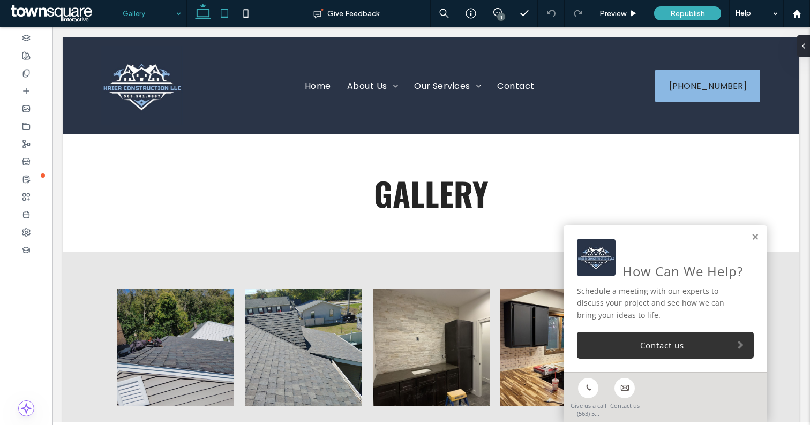
click at [226, 11] on icon at bounding box center [224, 13] width 21 height 21
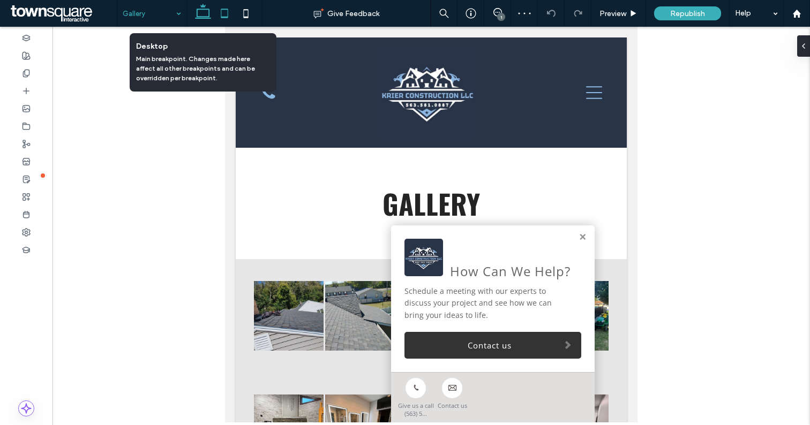
click at [201, 11] on icon at bounding box center [202, 13] width 21 height 21
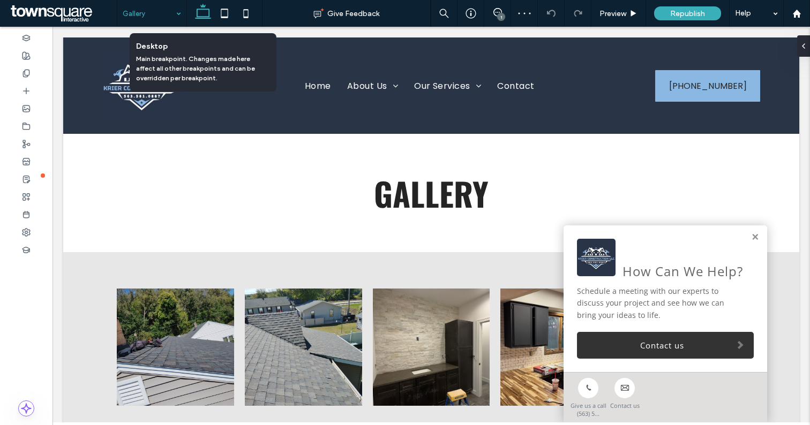
click at [201, 11] on icon at bounding box center [202, 13] width 21 height 21
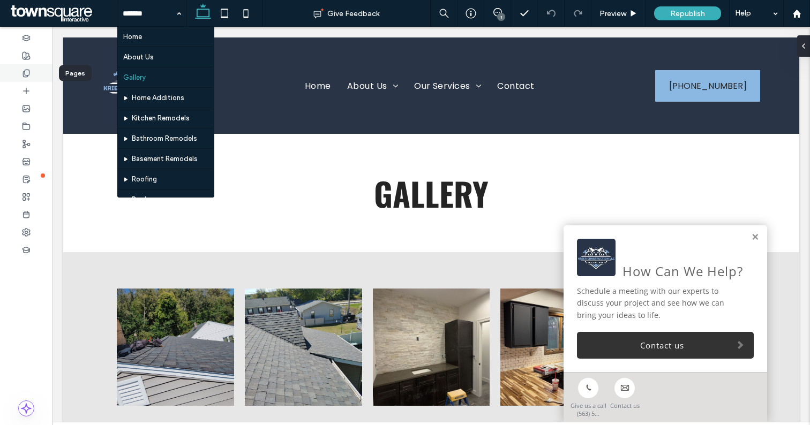
click at [26, 74] on icon at bounding box center [26, 73] width 9 height 9
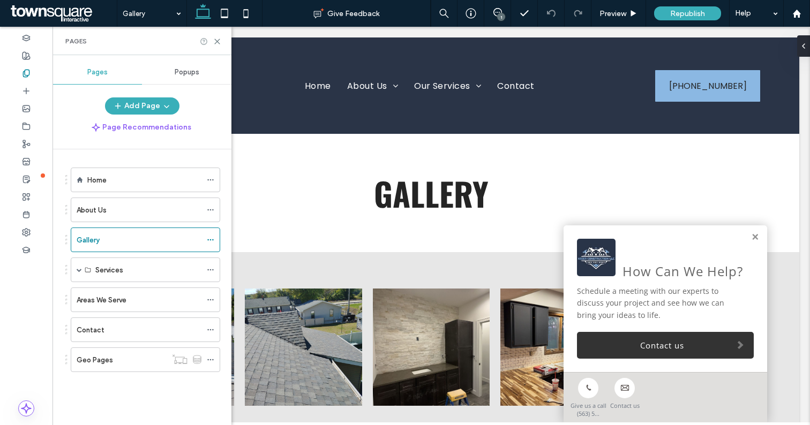
click at [203, 39] on icon at bounding box center [204, 42] width 8 height 8
click at [211, 240] on use at bounding box center [210, 241] width 6 height 2
